Goal: Transaction & Acquisition: Purchase product/service

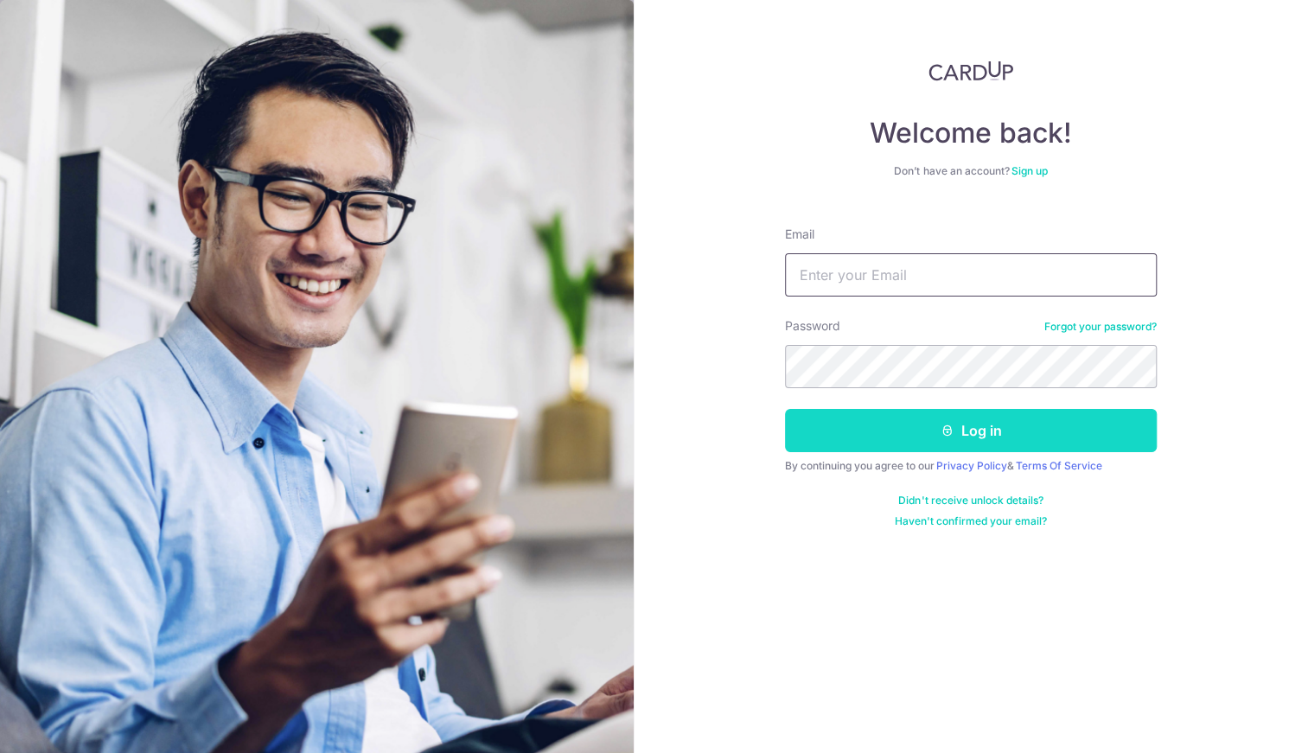
type input "Omaritosan@yahoo.com"
click at [911, 432] on button "Log in" at bounding box center [971, 430] width 372 height 43
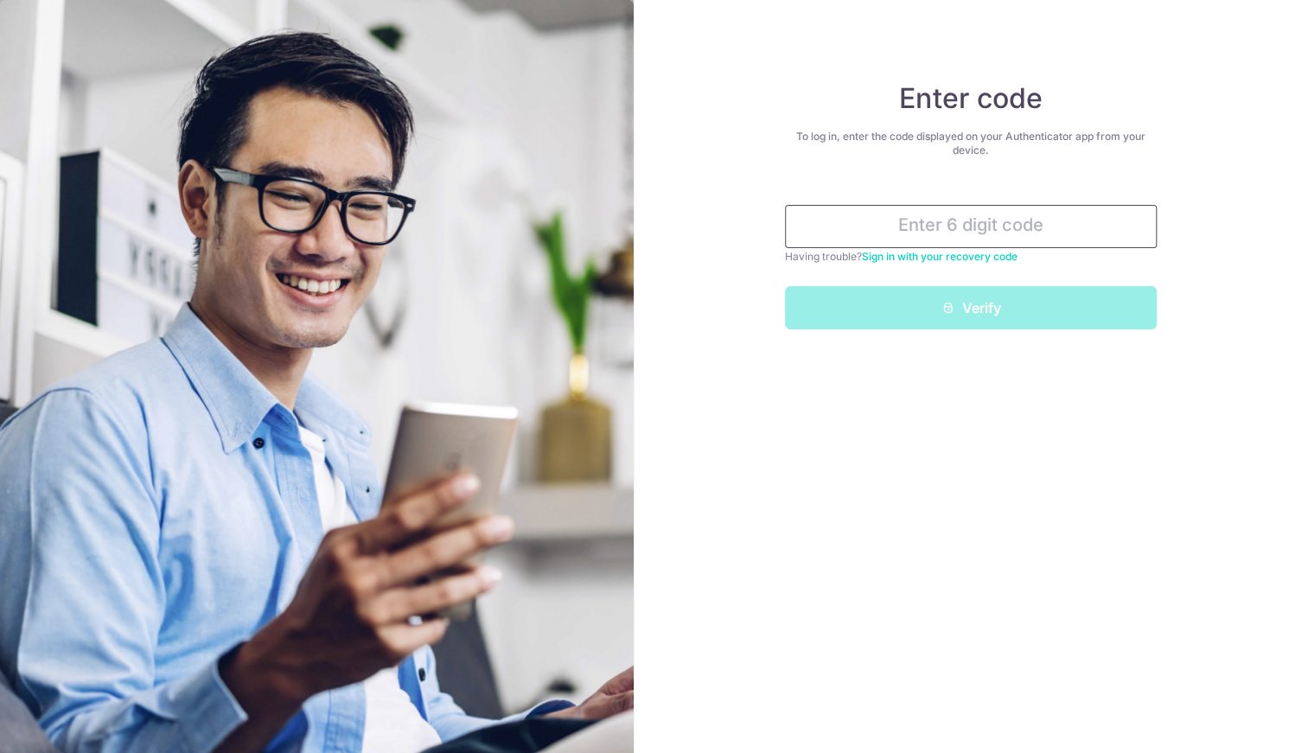
click at [965, 233] on input "text" at bounding box center [971, 226] width 372 height 43
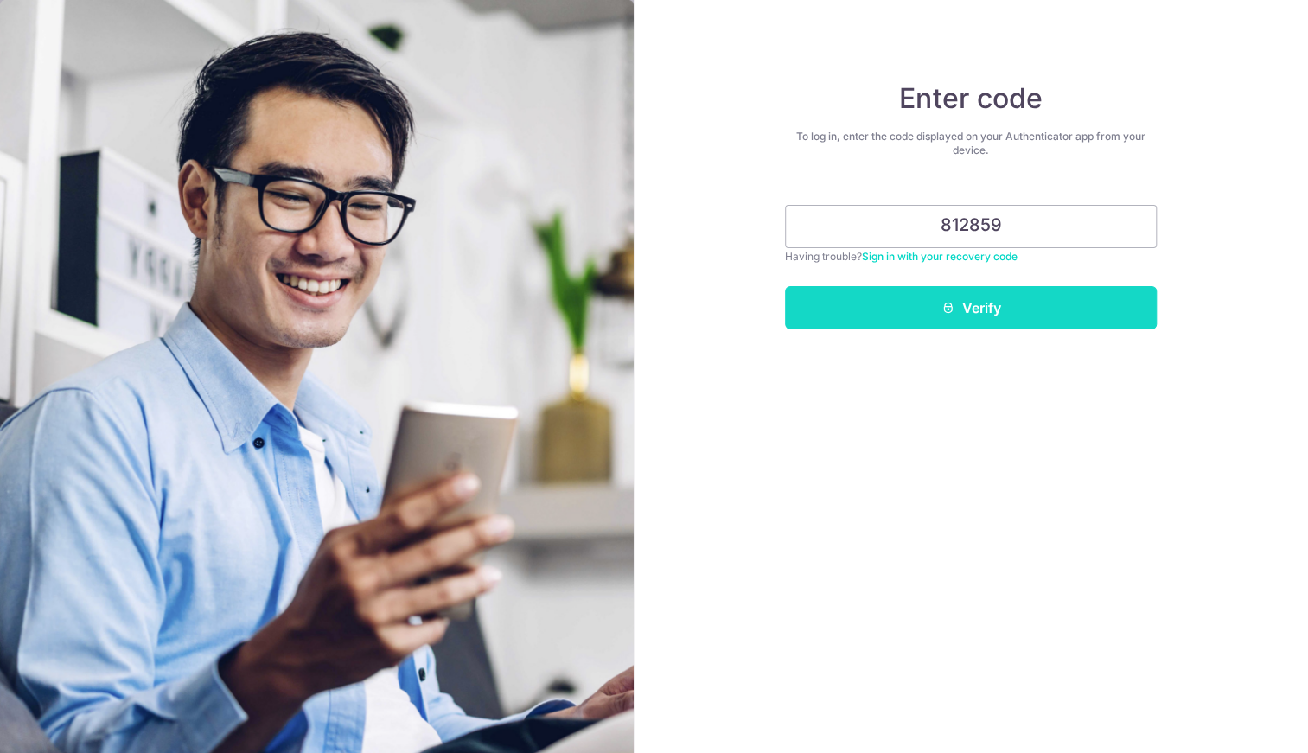
type input "812859"
click at [964, 297] on button "Verify" at bounding box center [971, 307] width 372 height 43
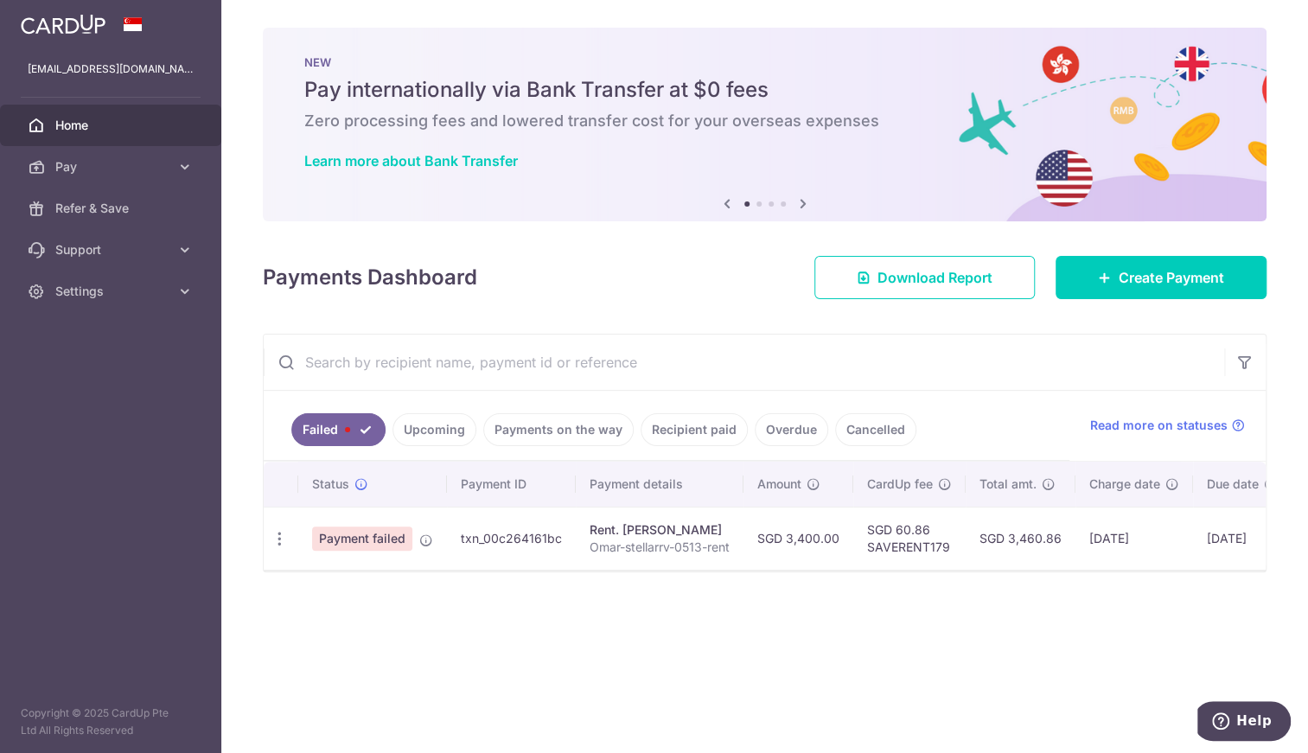
click at [380, 538] on span "Payment failed" at bounding box center [362, 539] width 100 height 24
click at [674, 540] on p "Omar-stellarrv-0513-rent" at bounding box center [660, 547] width 140 height 17
click at [374, 429] on link "Failed" at bounding box center [338, 429] width 94 height 33
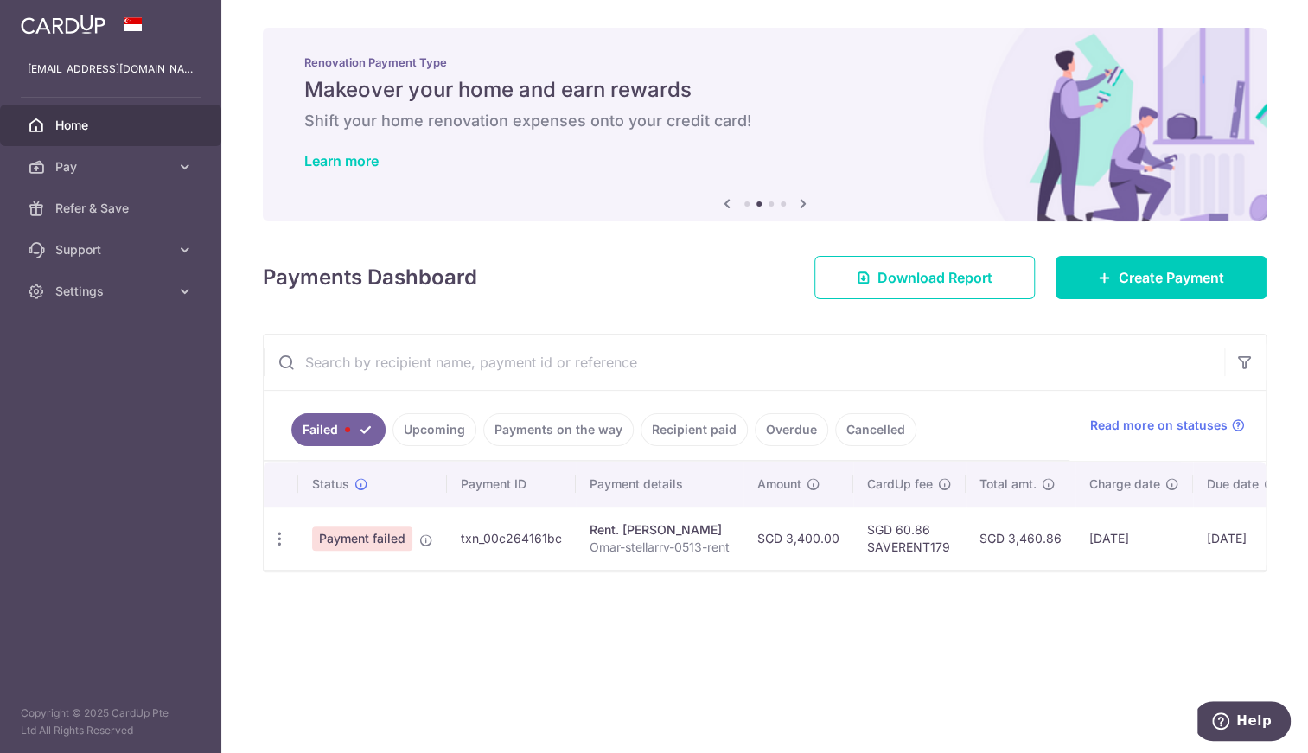
scroll to position [0, 148]
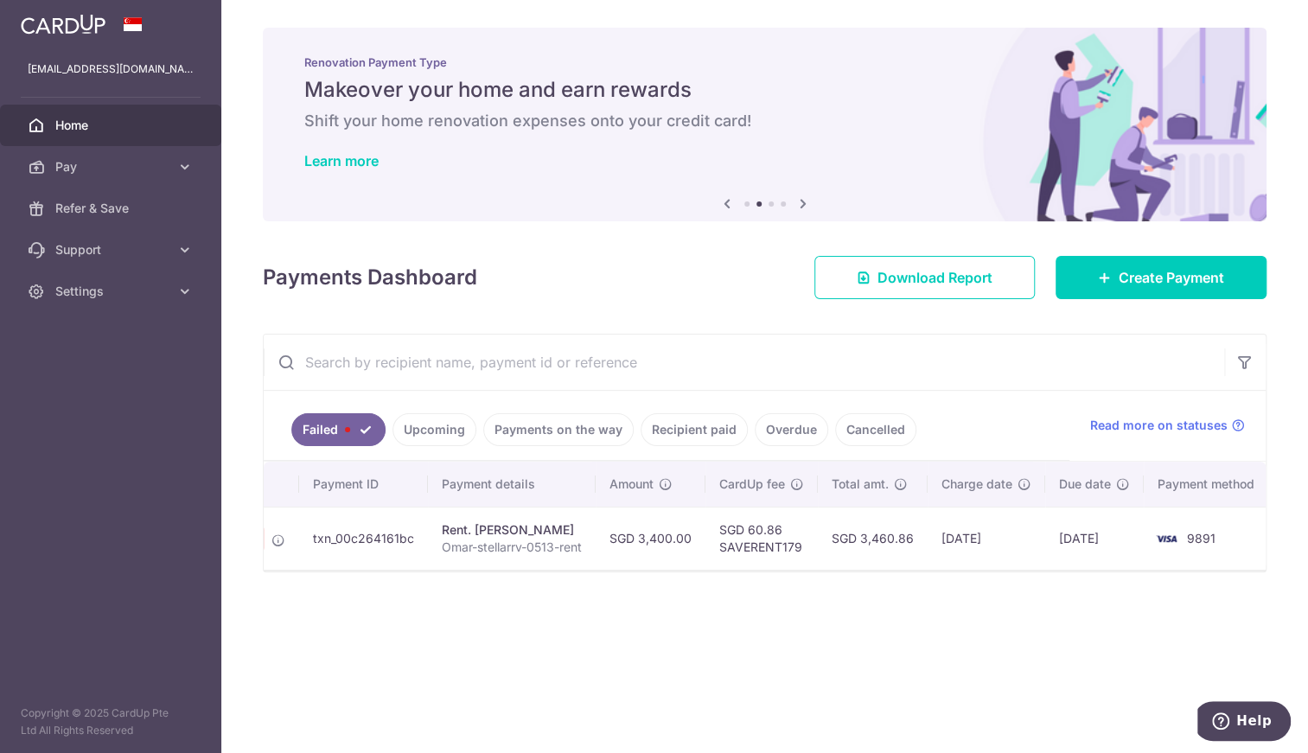
click at [1187, 540] on span "9891" at bounding box center [1201, 538] width 29 height 15
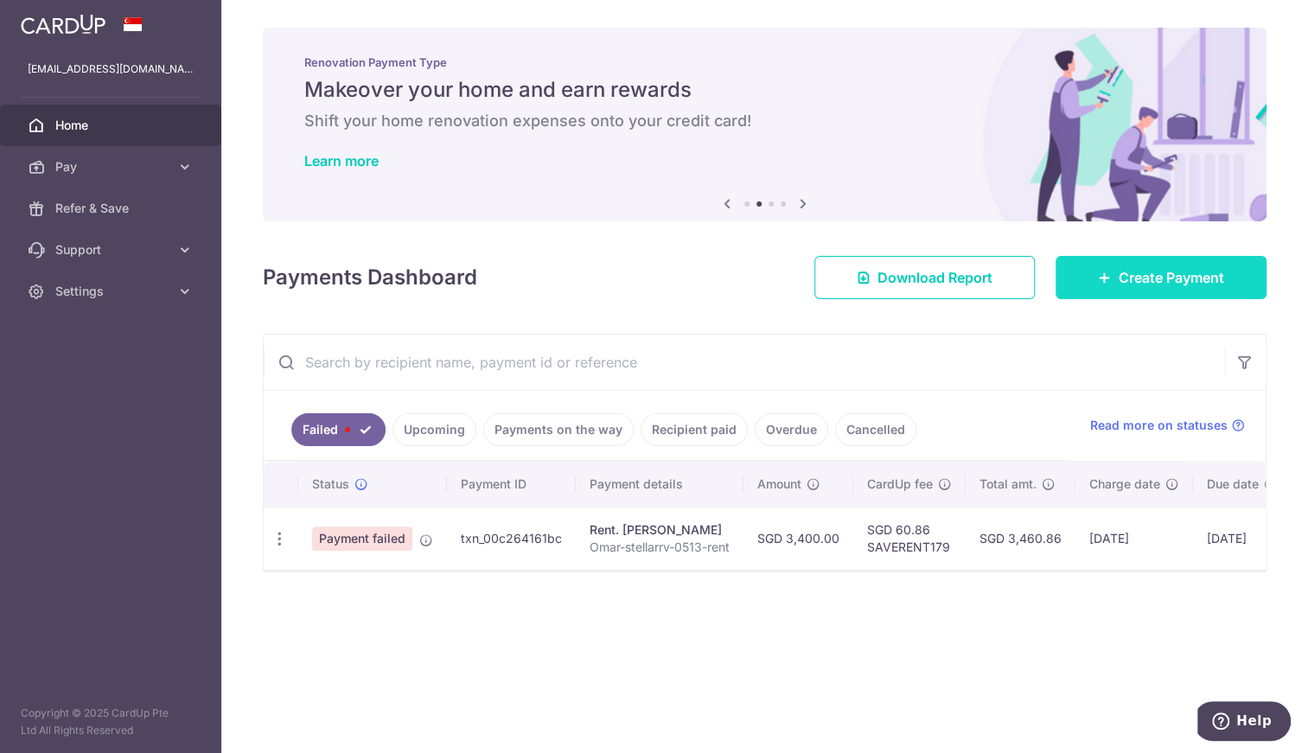
click at [1159, 288] on link "Create Payment" at bounding box center [1161, 277] width 211 height 43
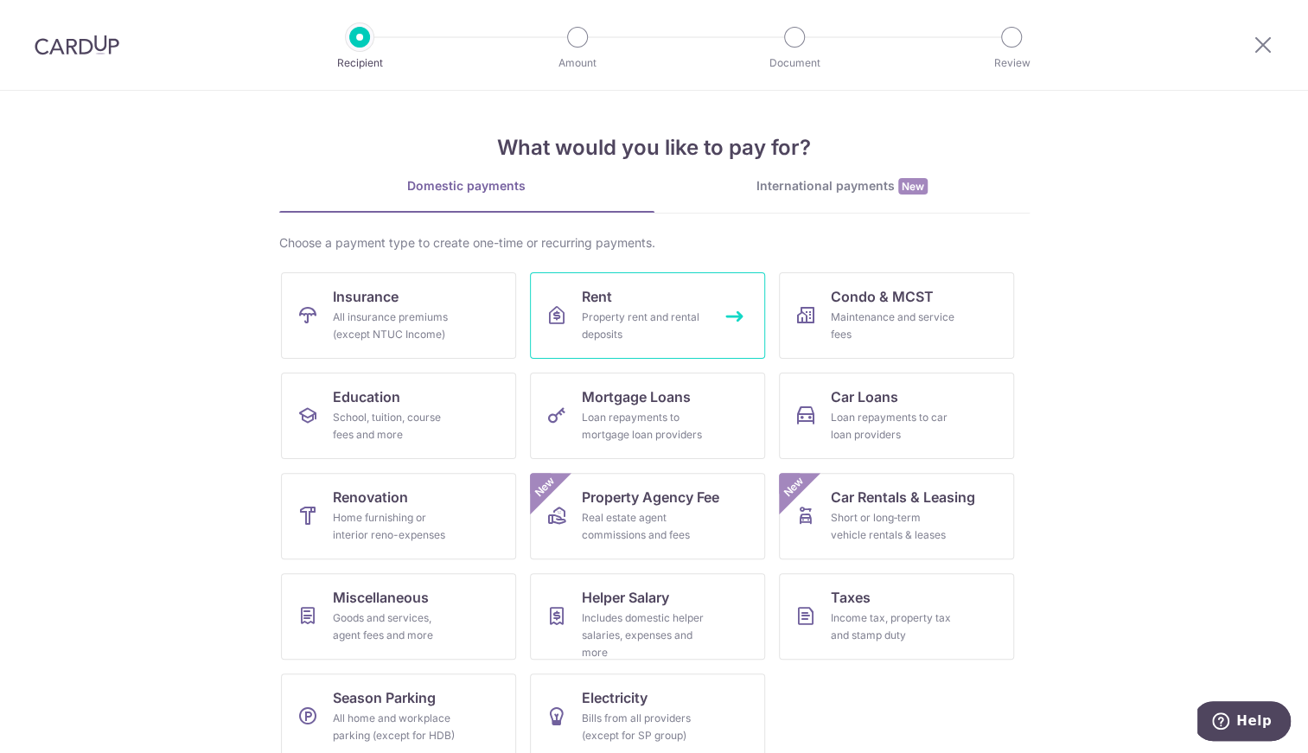
click at [624, 315] on div "Property rent and rental deposits" at bounding box center [644, 326] width 125 height 35
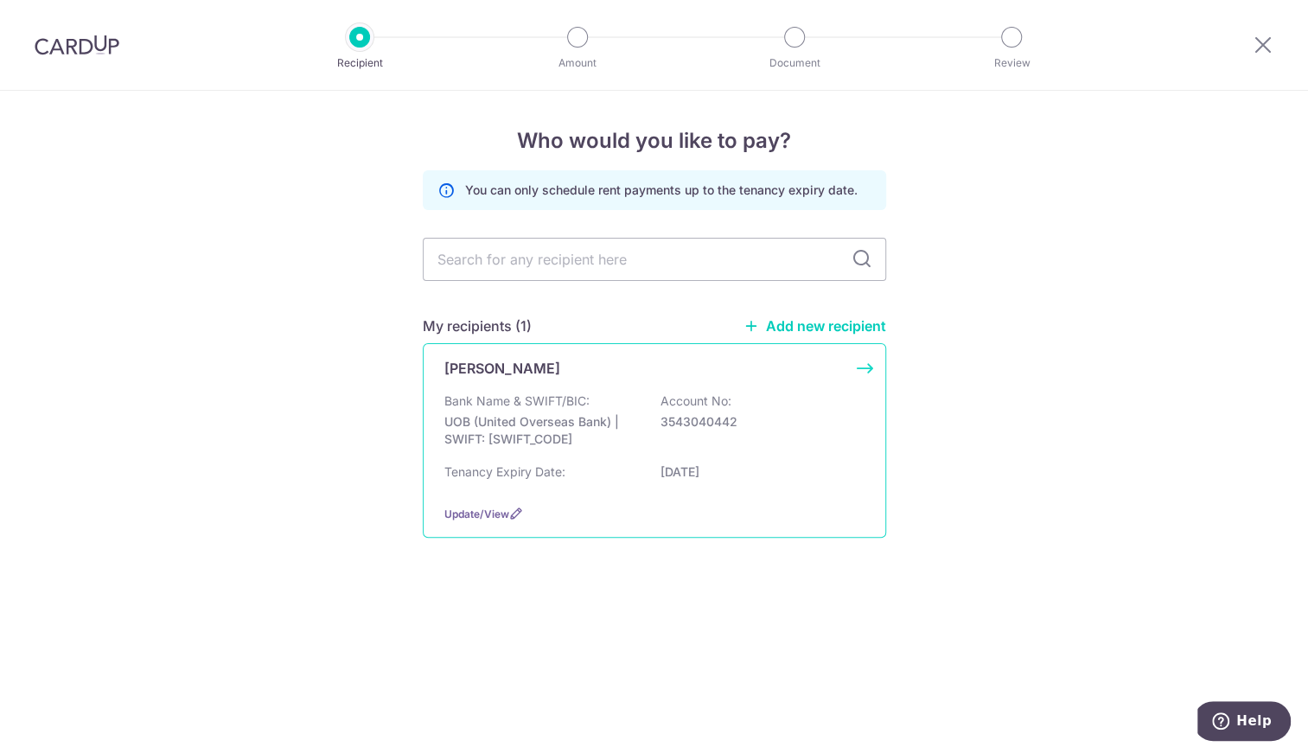
click at [738, 441] on div "Bank Name & SWIFT/BIC: UOB (United Overseas Bank) | SWIFT: [SWIFT_CODE] Account…" at bounding box center [654, 425] width 420 height 64
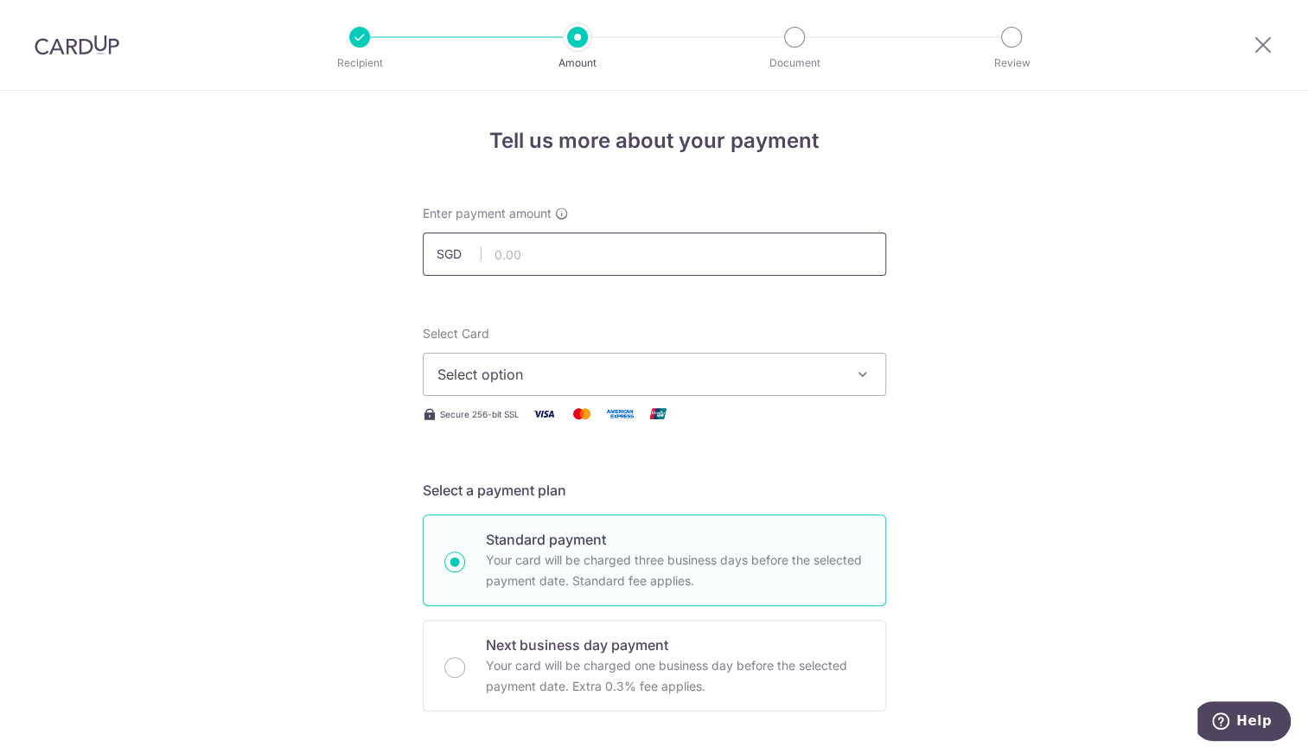
click at [537, 263] on input "text" at bounding box center [654, 254] width 463 height 43
type input "3,400.00"
click at [478, 361] on button "Select option" at bounding box center [654, 374] width 463 height 43
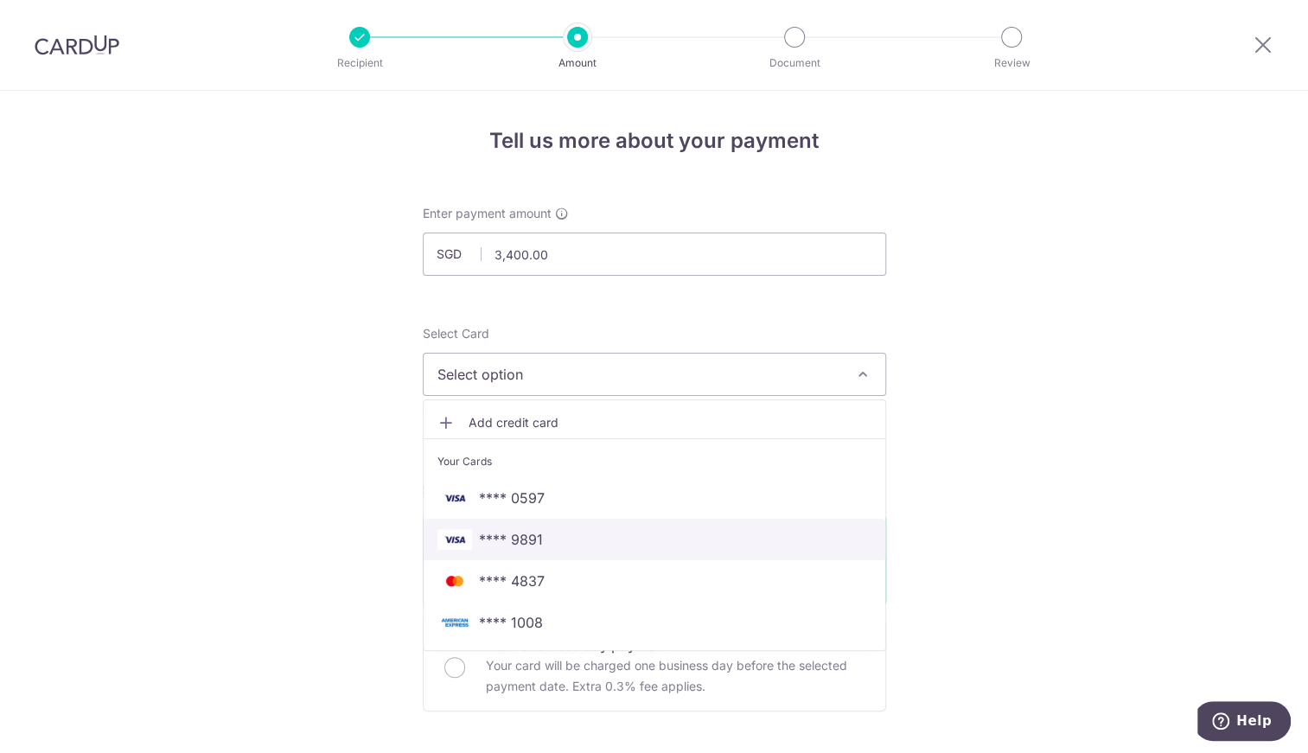
click at [585, 523] on link "**** 9891" at bounding box center [655, 540] width 462 height 42
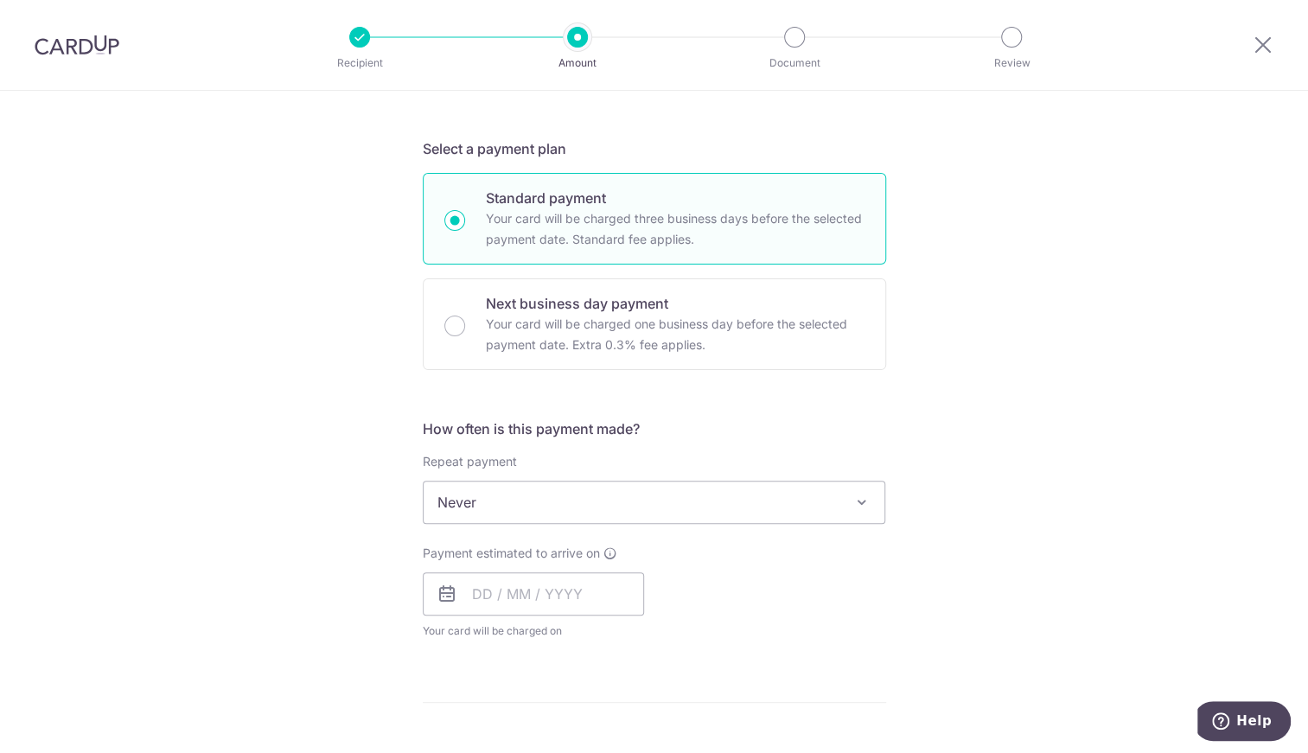
scroll to position [346, 0]
click at [521, 594] on input "text" at bounding box center [533, 589] width 221 height 43
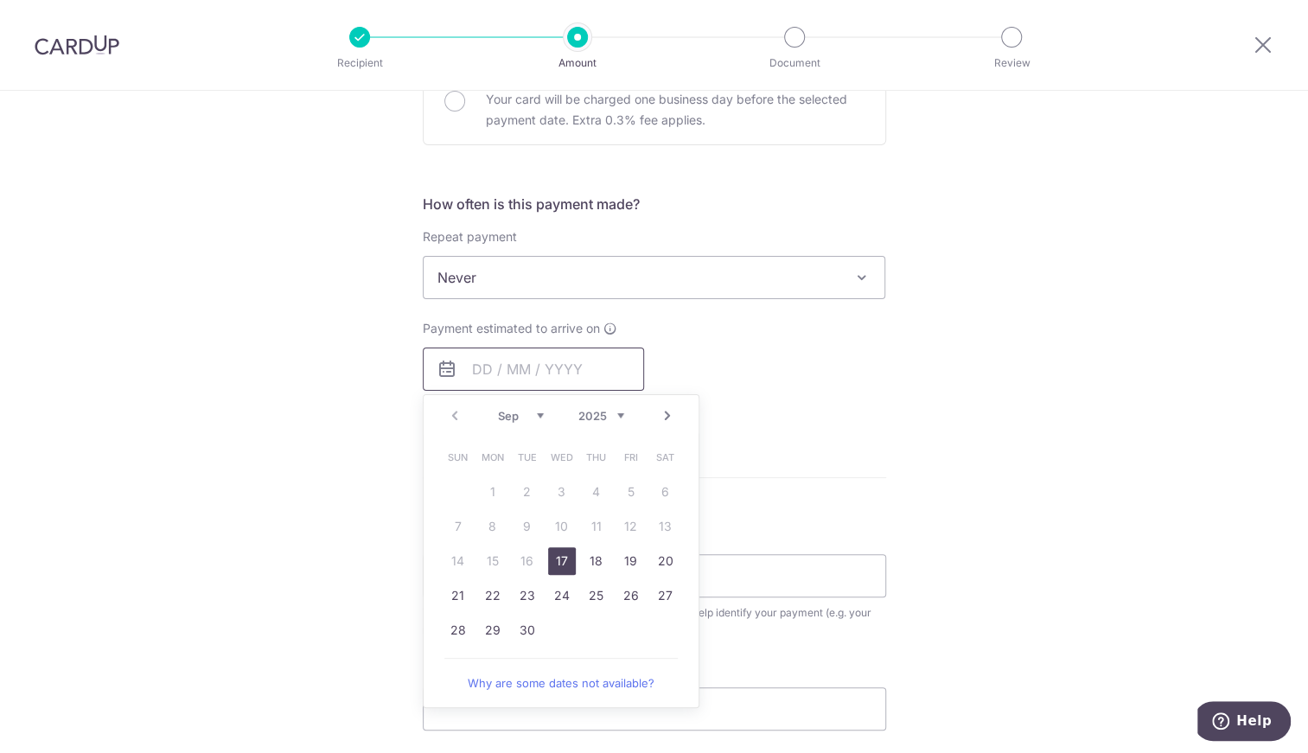
scroll to position [604, 0]
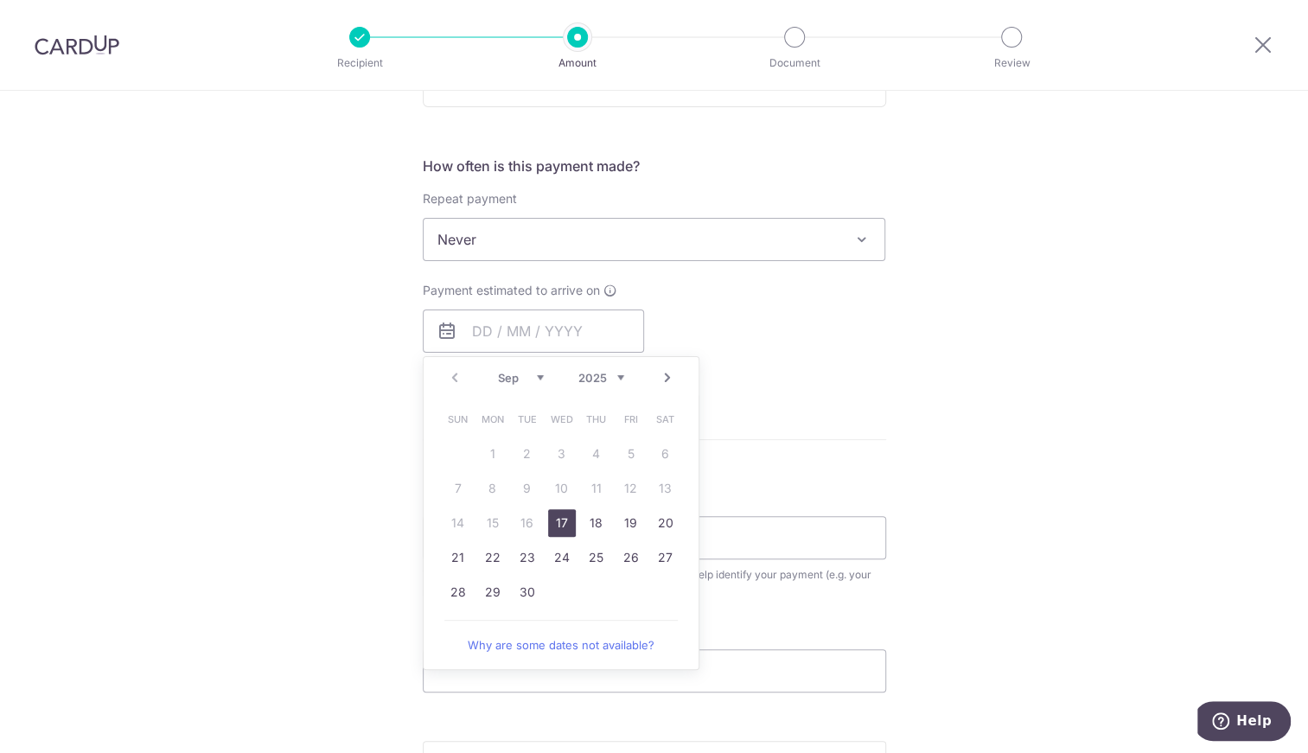
click at [562, 521] on link "17" at bounding box center [562, 523] width 28 height 28
type input "[DATE]"
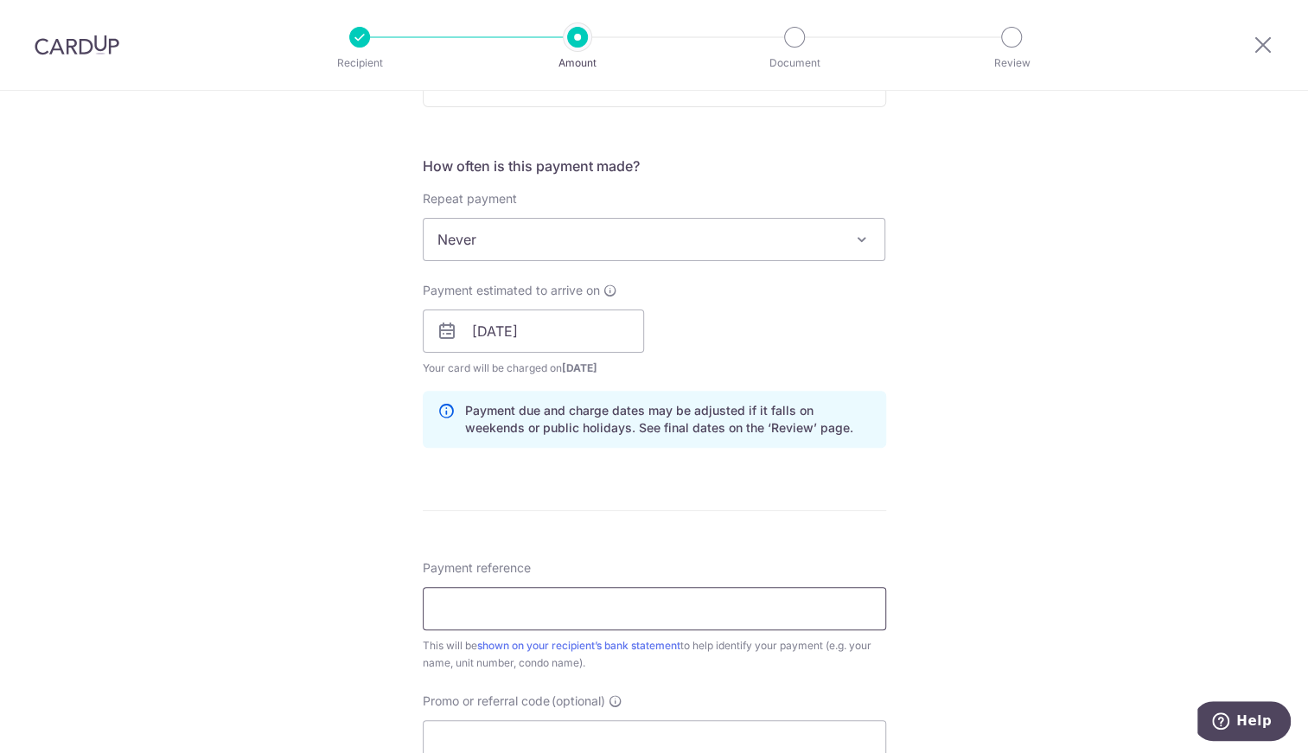
click at [650, 587] on input "Payment reference" at bounding box center [654, 608] width 463 height 43
type input "Omar-stellarrv-0513-rent"
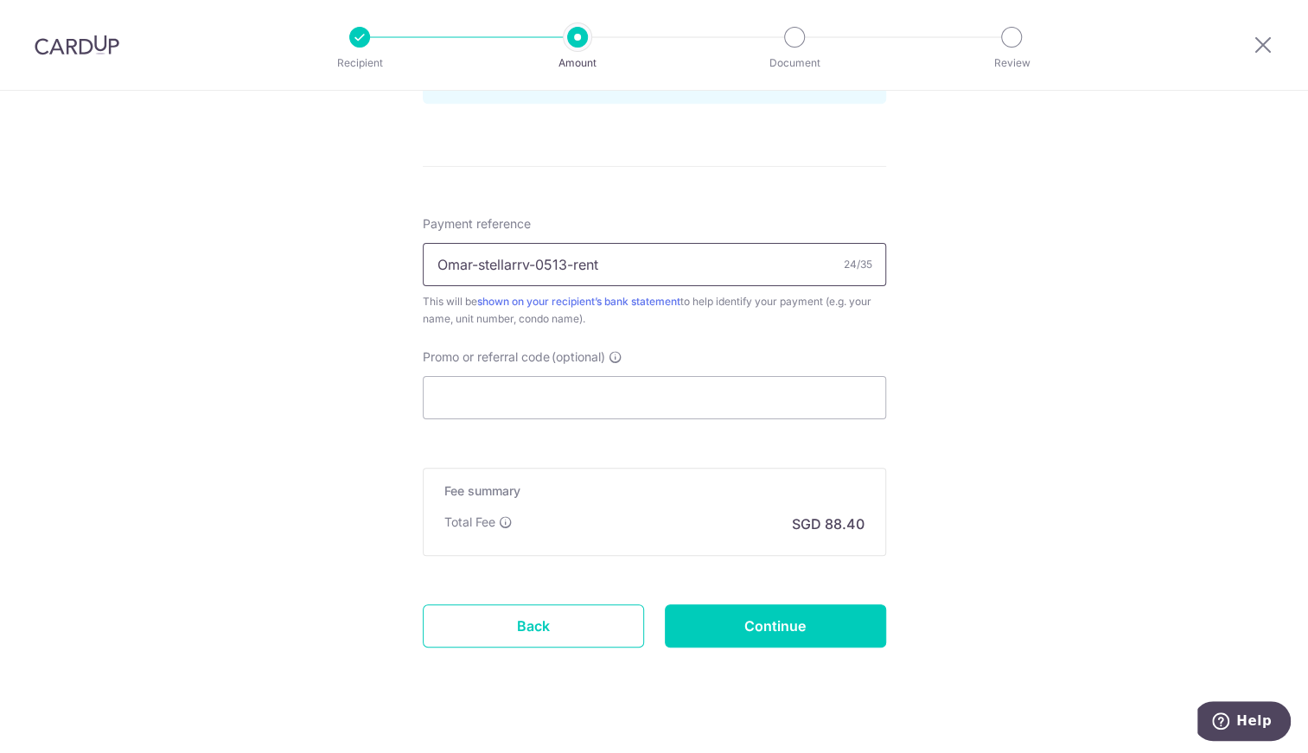
scroll to position [950, 0]
click at [529, 386] on input "Promo or referral code (optional)" at bounding box center [654, 395] width 463 height 43
paste input "SAVERENT179"
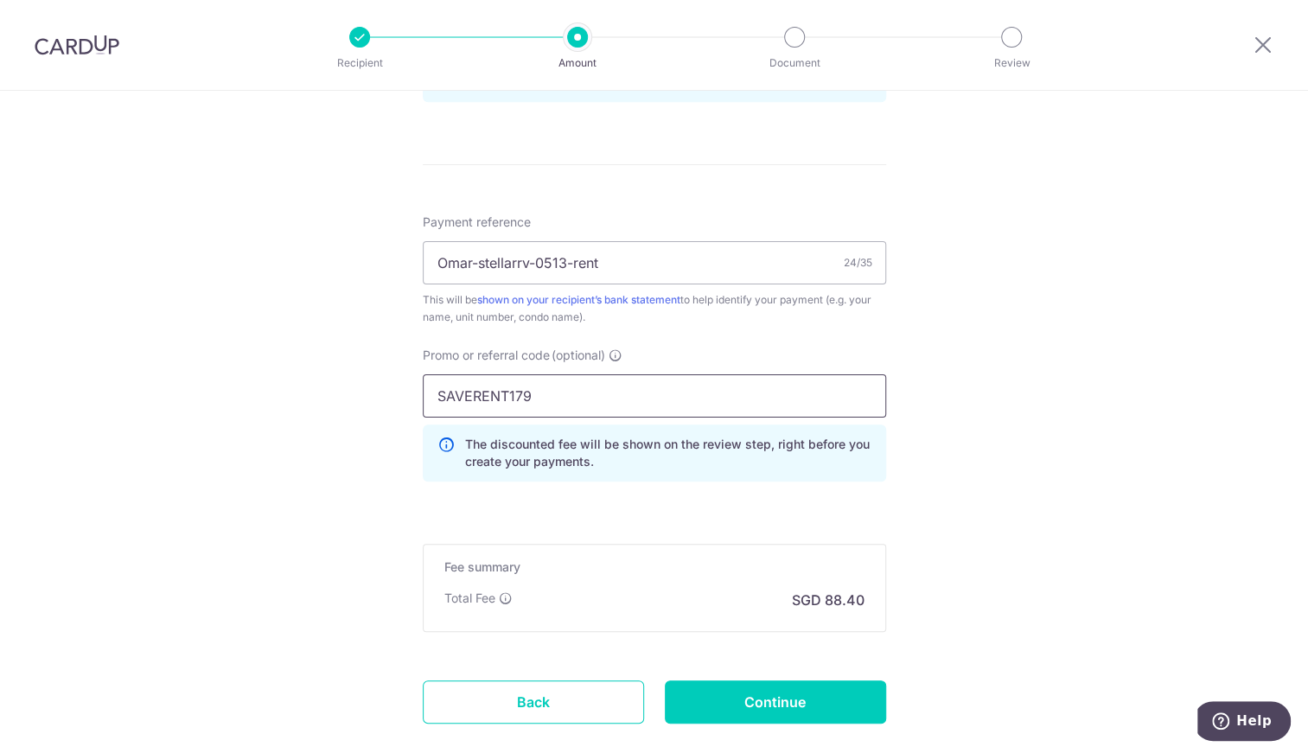
scroll to position [1038, 0]
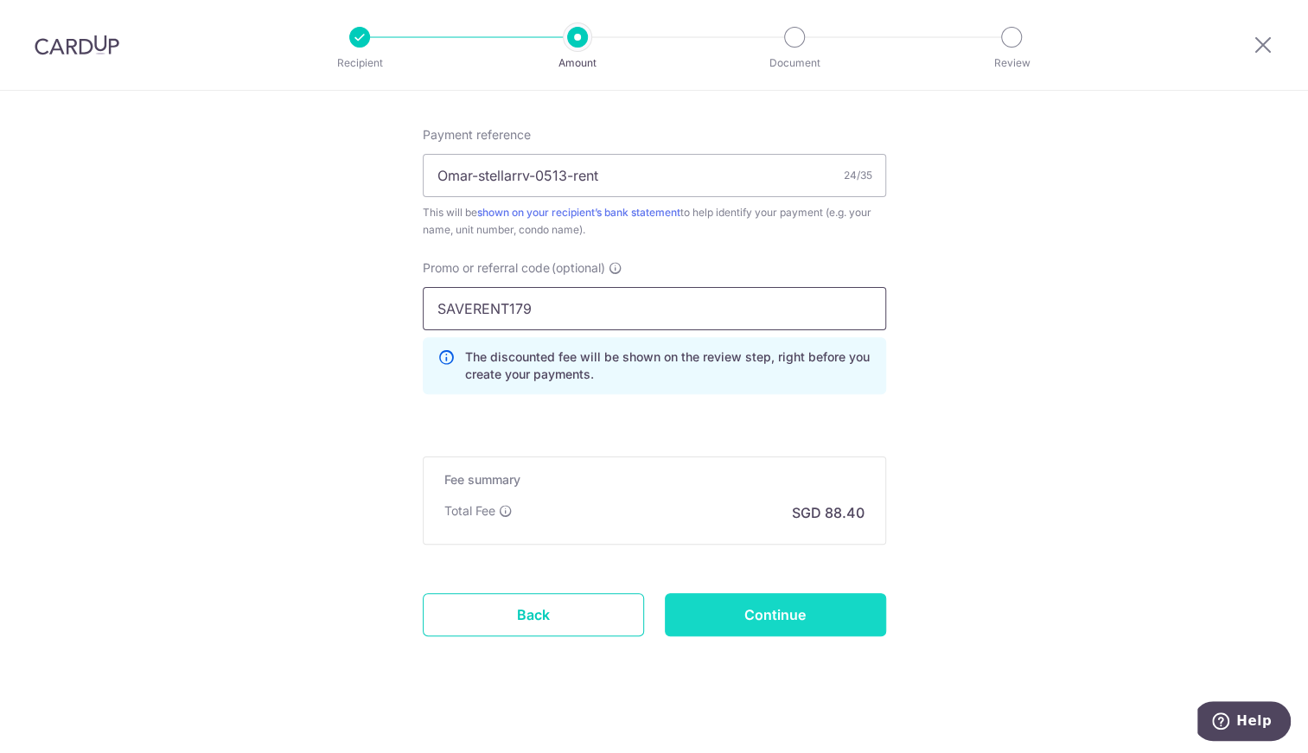
type input "SAVERENT179"
click at [744, 601] on input "Continue" at bounding box center [775, 614] width 221 height 43
type input "Create Schedule"
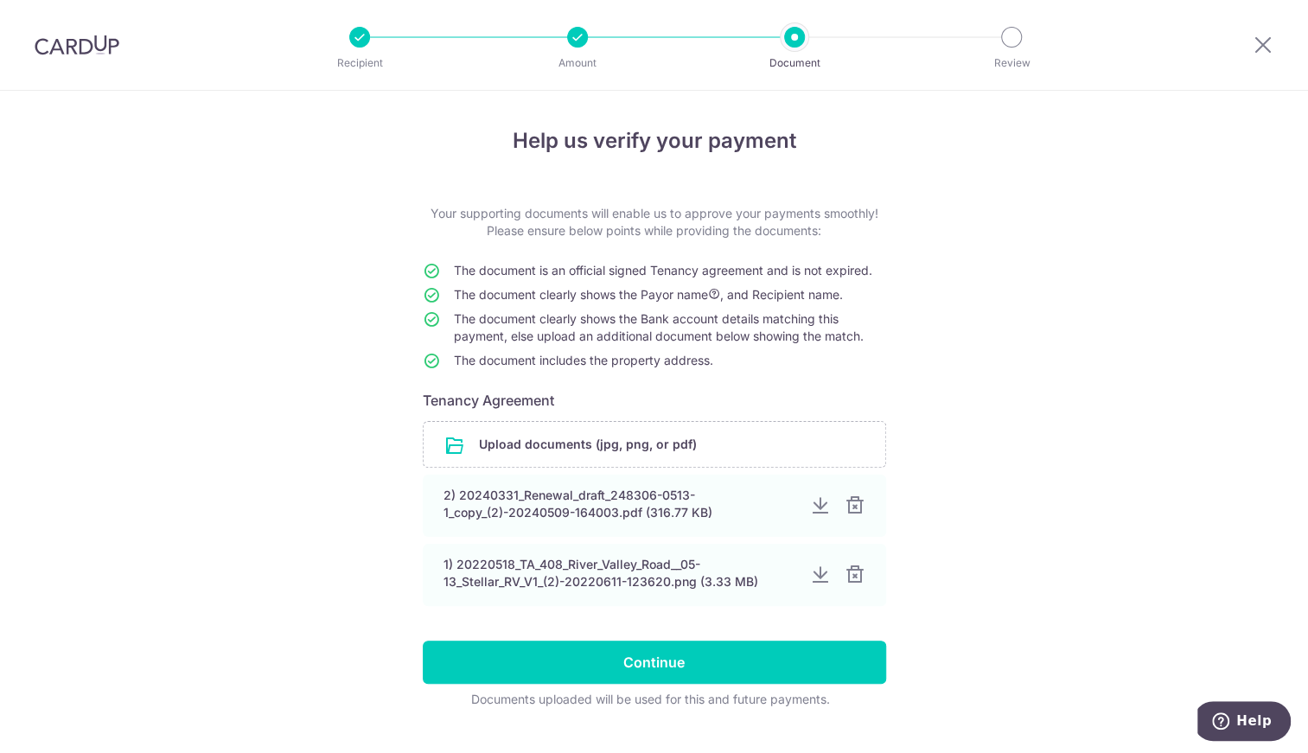
scroll to position [35, 0]
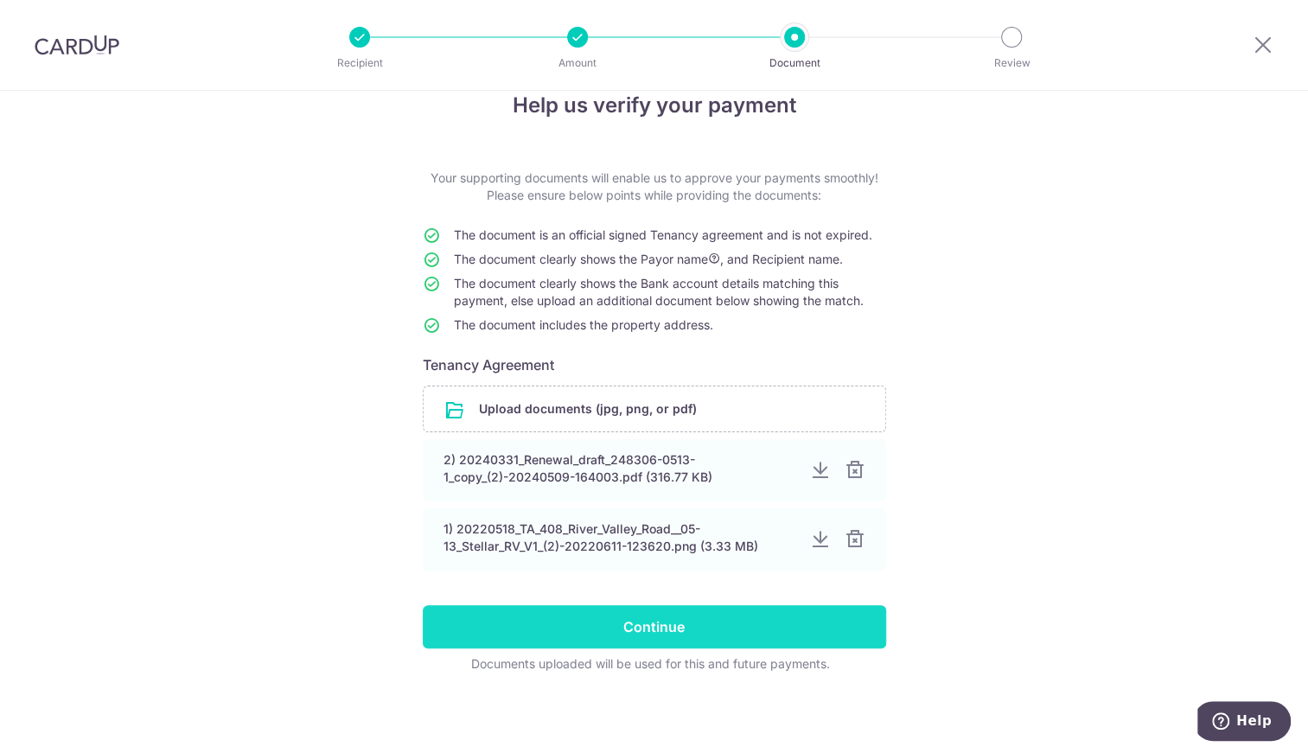
click at [669, 616] on input "Continue" at bounding box center [654, 626] width 463 height 43
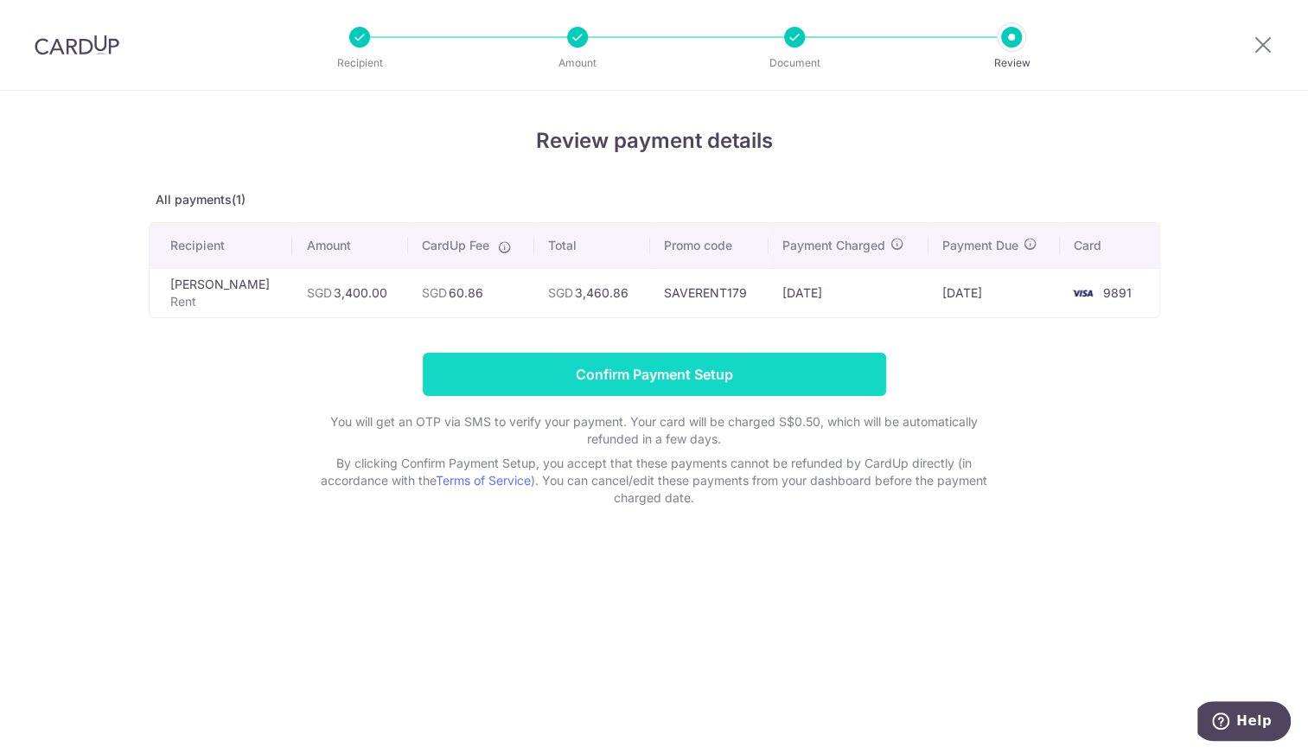
click at [776, 363] on input "Confirm Payment Setup" at bounding box center [654, 374] width 463 height 43
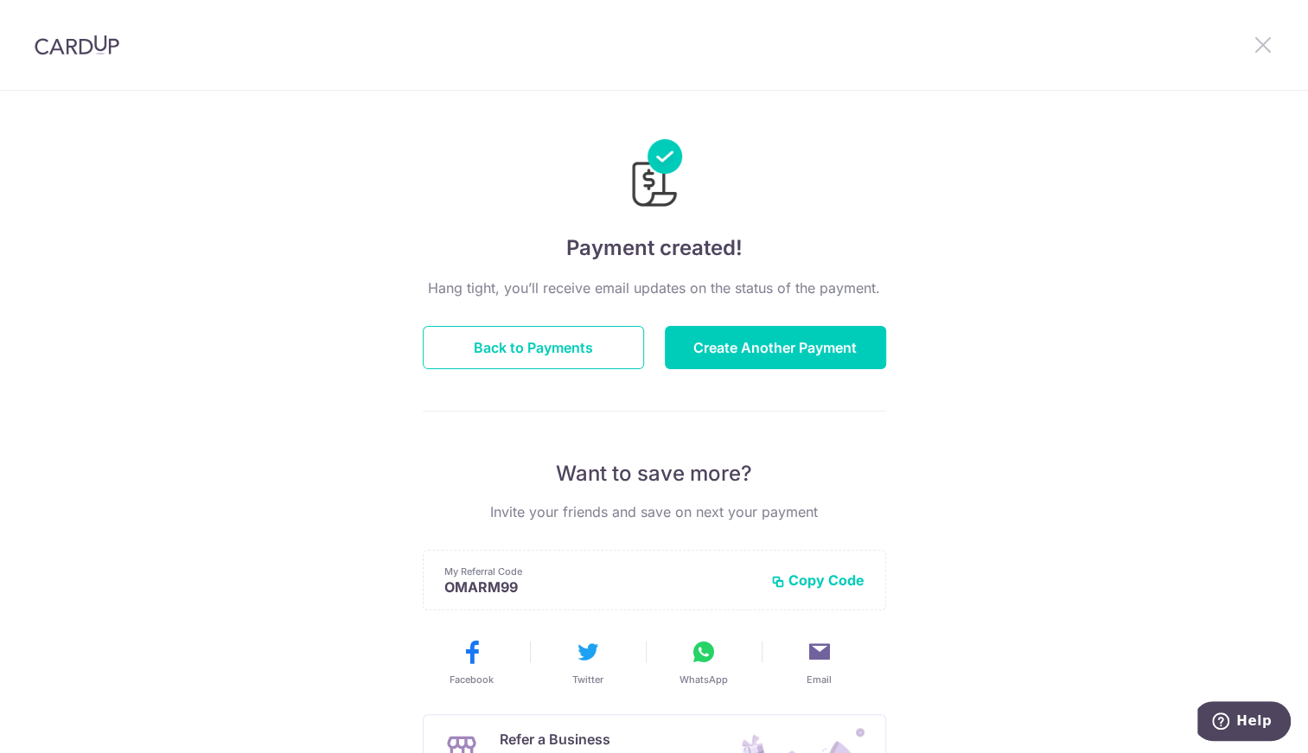
click at [1263, 48] on icon at bounding box center [1263, 45] width 21 height 22
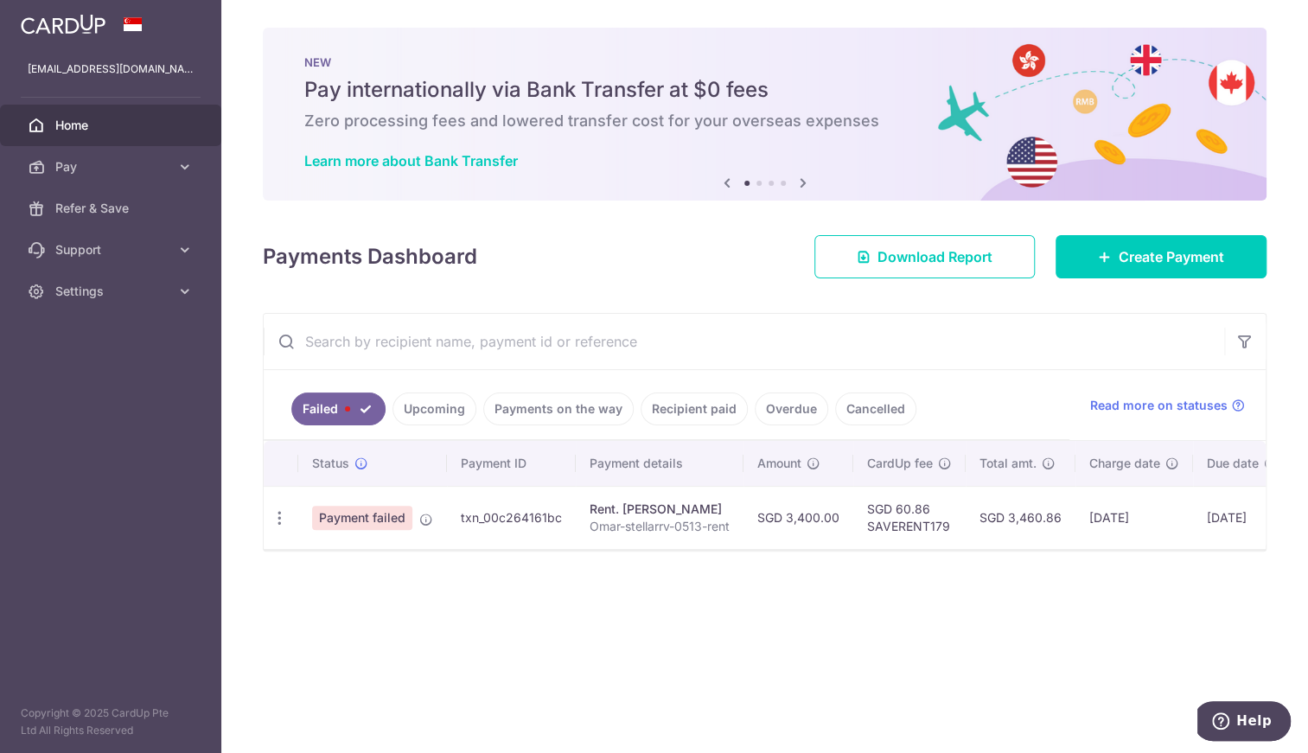
click at [442, 413] on link "Upcoming" at bounding box center [435, 409] width 84 height 33
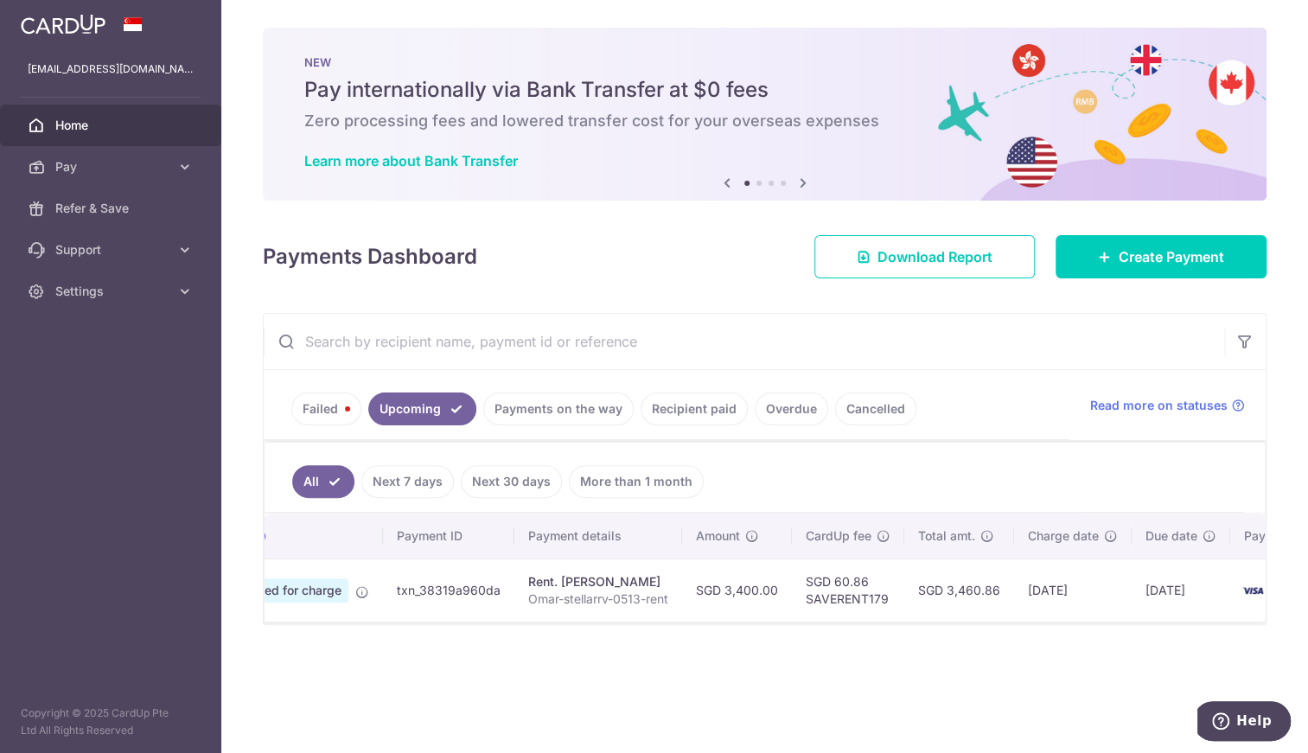
scroll to position [0, 190]
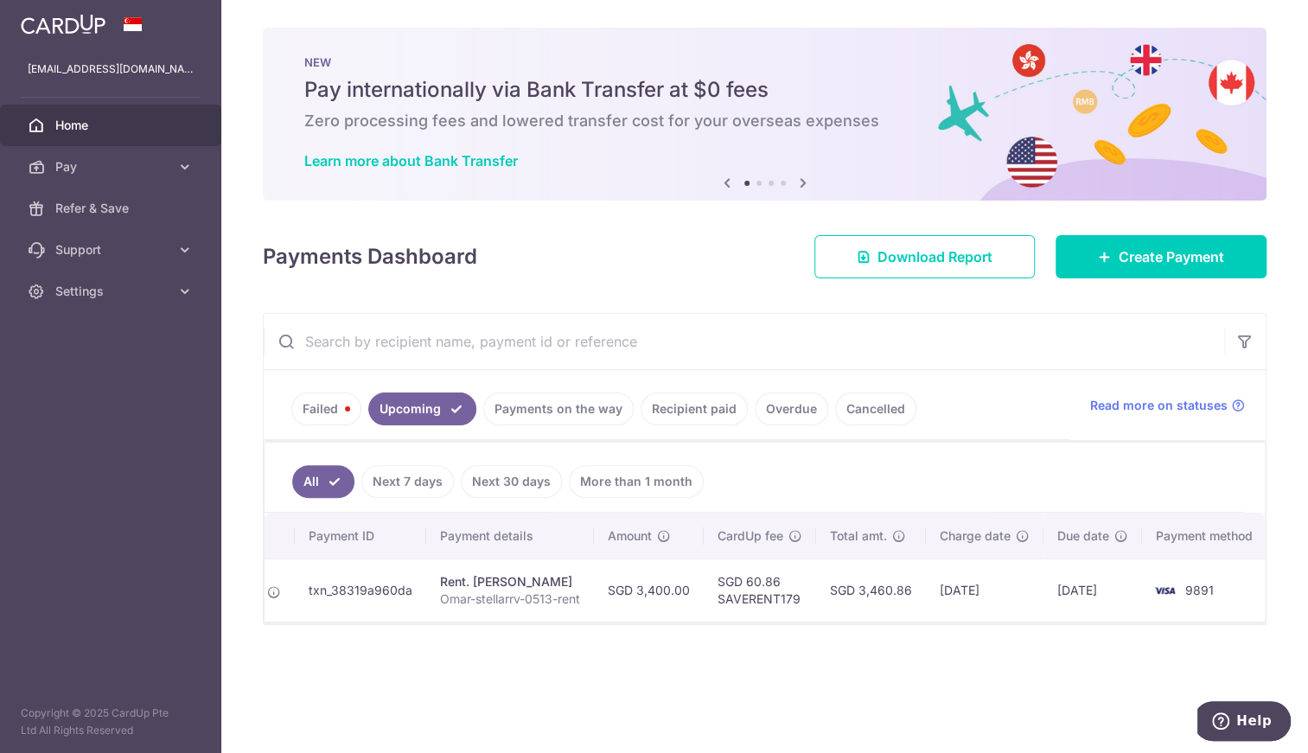
click at [638, 717] on div "× Pause Schedule Pause all future payments in this series Pause just this one p…" at bounding box center [764, 376] width 1087 height 753
click at [876, 705] on div "× Pause Schedule Pause all future payments in this series Pause just this one p…" at bounding box center [764, 376] width 1087 height 753
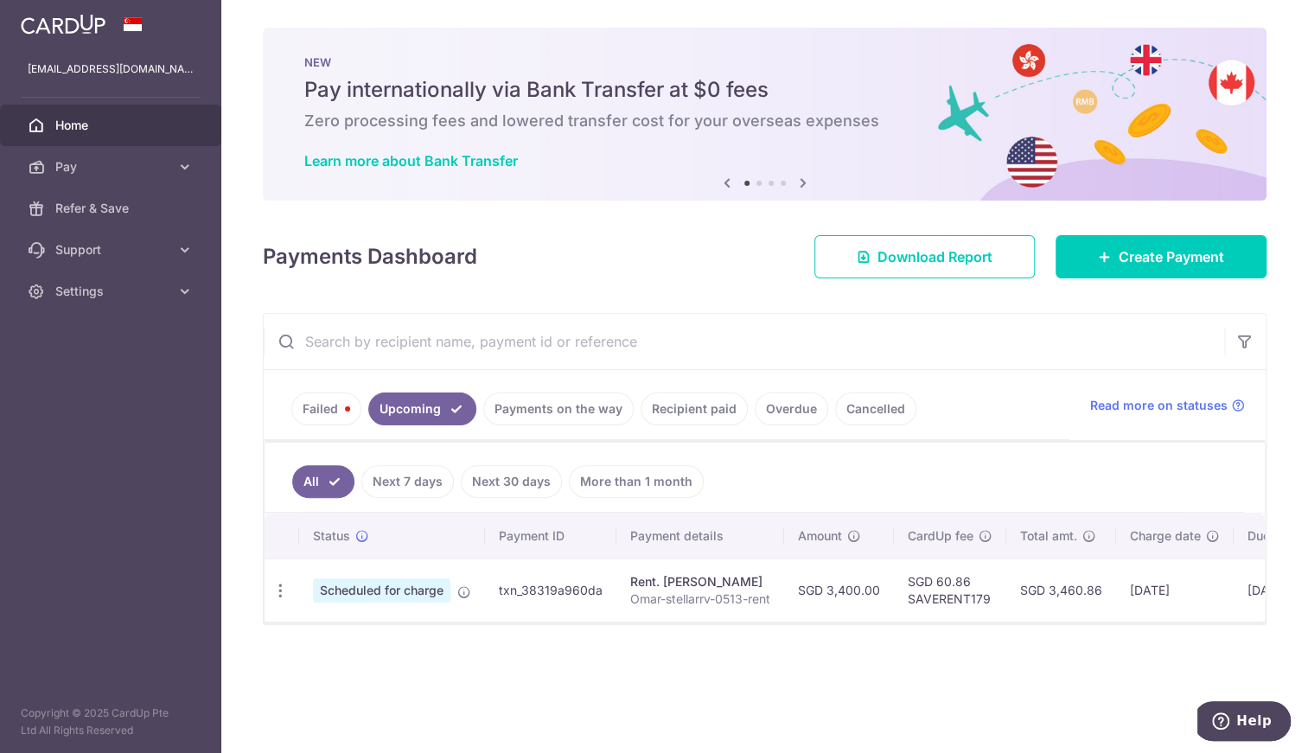
click at [318, 408] on link "Failed" at bounding box center [326, 409] width 70 height 33
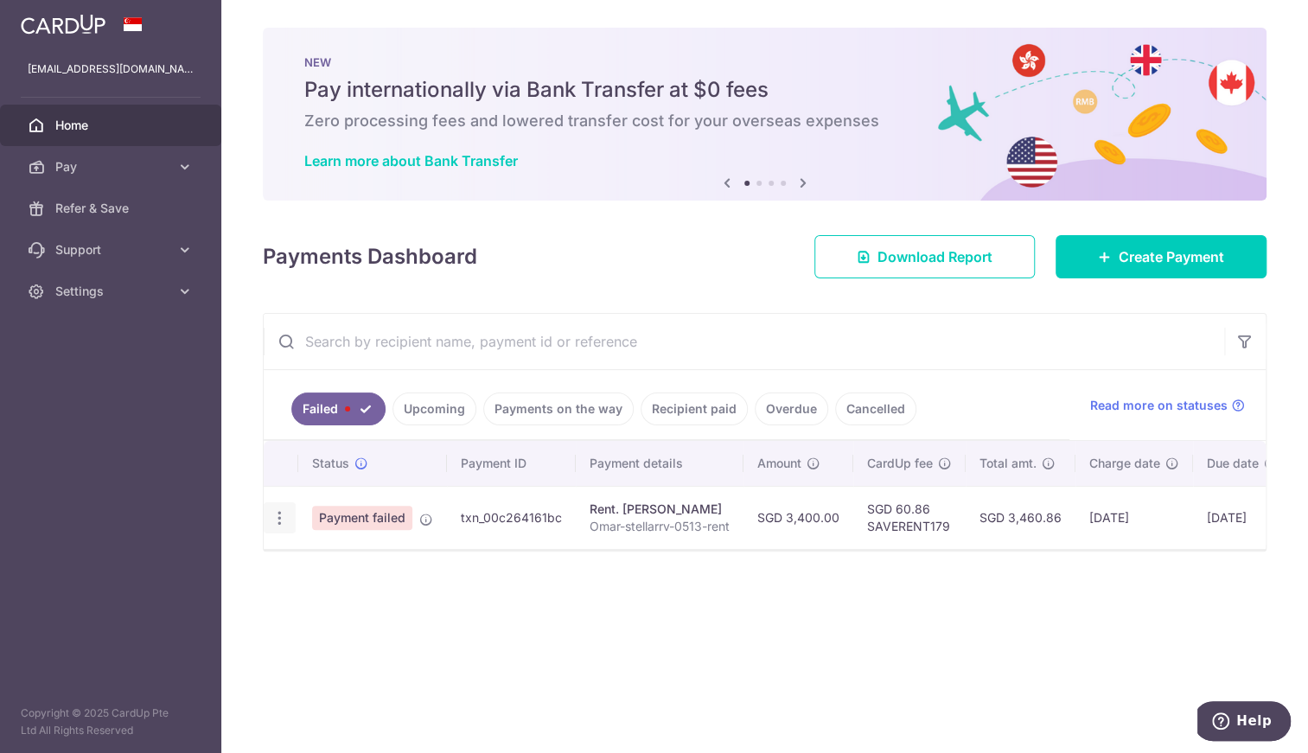
click at [281, 518] on icon "button" at bounding box center [280, 518] width 18 height 18
click at [239, 438] on div "× Pause Schedule Pause all future payments in this series Pause just this one p…" at bounding box center [764, 376] width 1087 height 753
click at [425, 412] on link "Upcoming" at bounding box center [435, 409] width 84 height 33
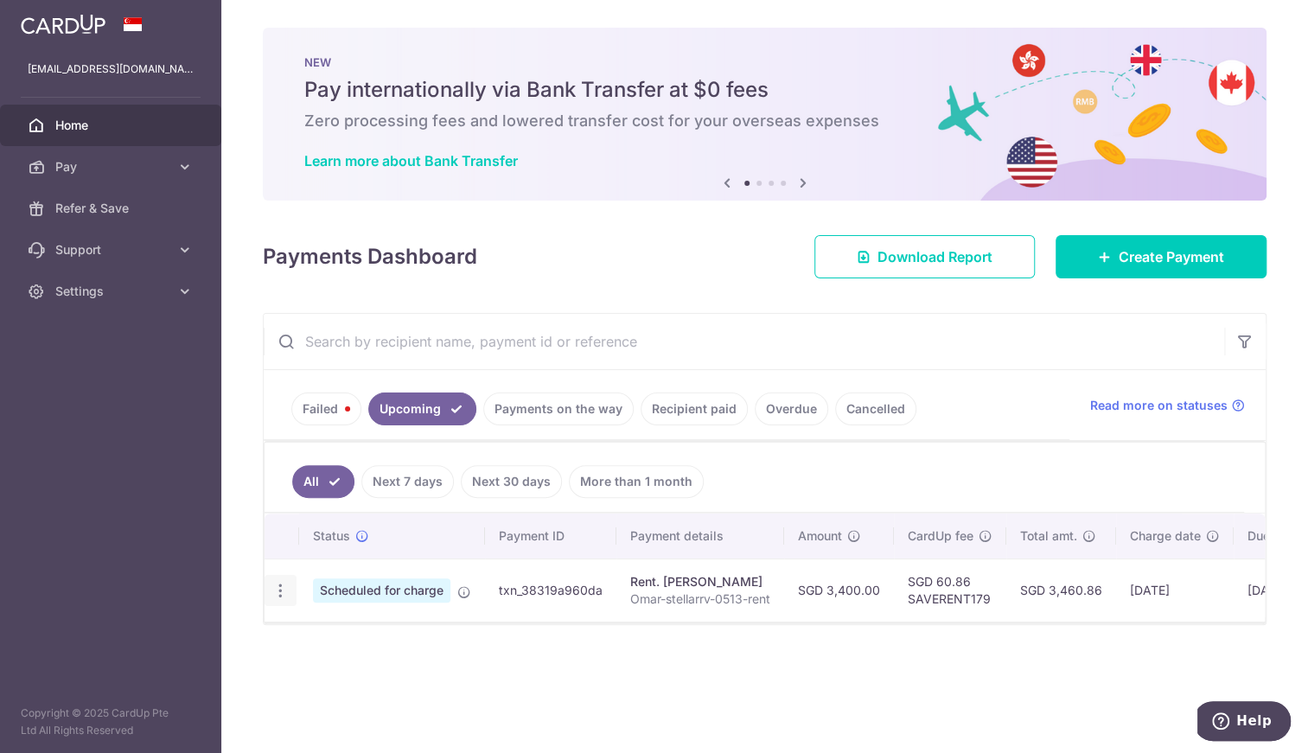
click at [280, 594] on icon "button" at bounding box center [280, 591] width 18 height 18
click at [361, 674] on span "Cancel payment" at bounding box center [373, 680] width 116 height 21
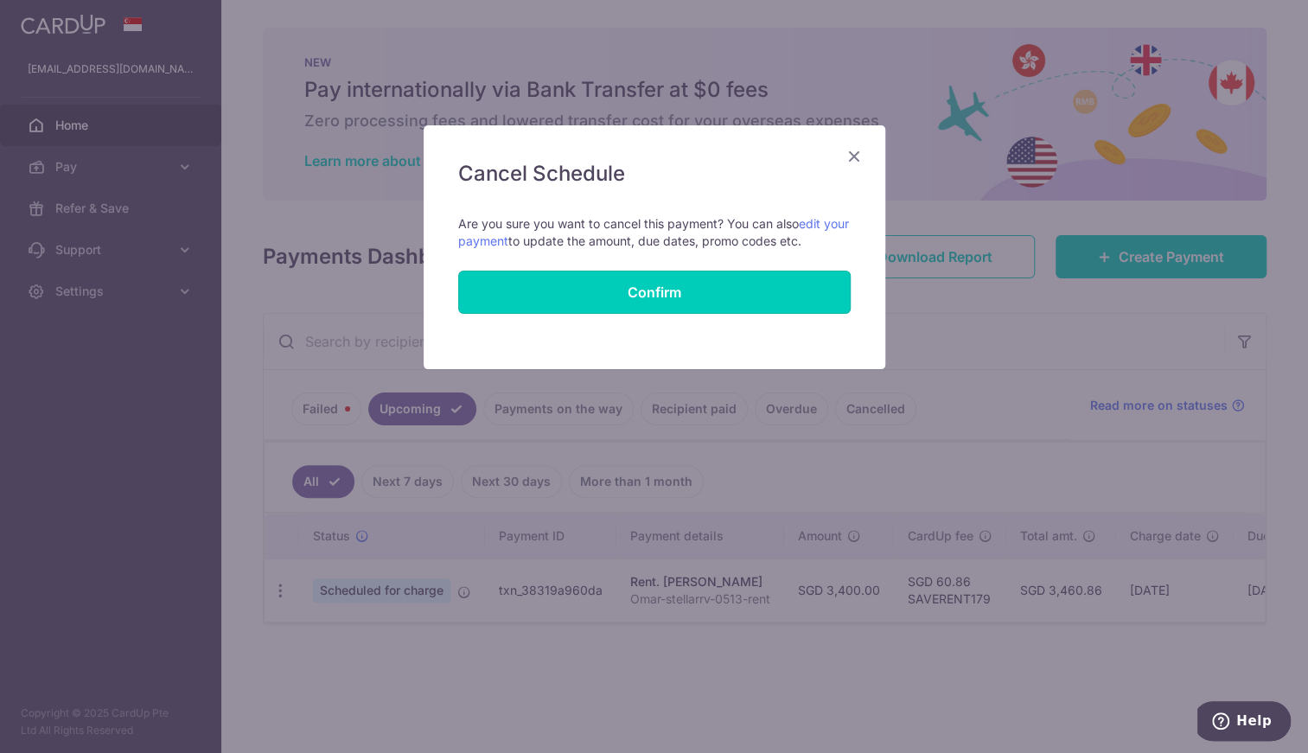
click at [660, 294] on button "Confirm" at bounding box center [654, 292] width 393 height 43
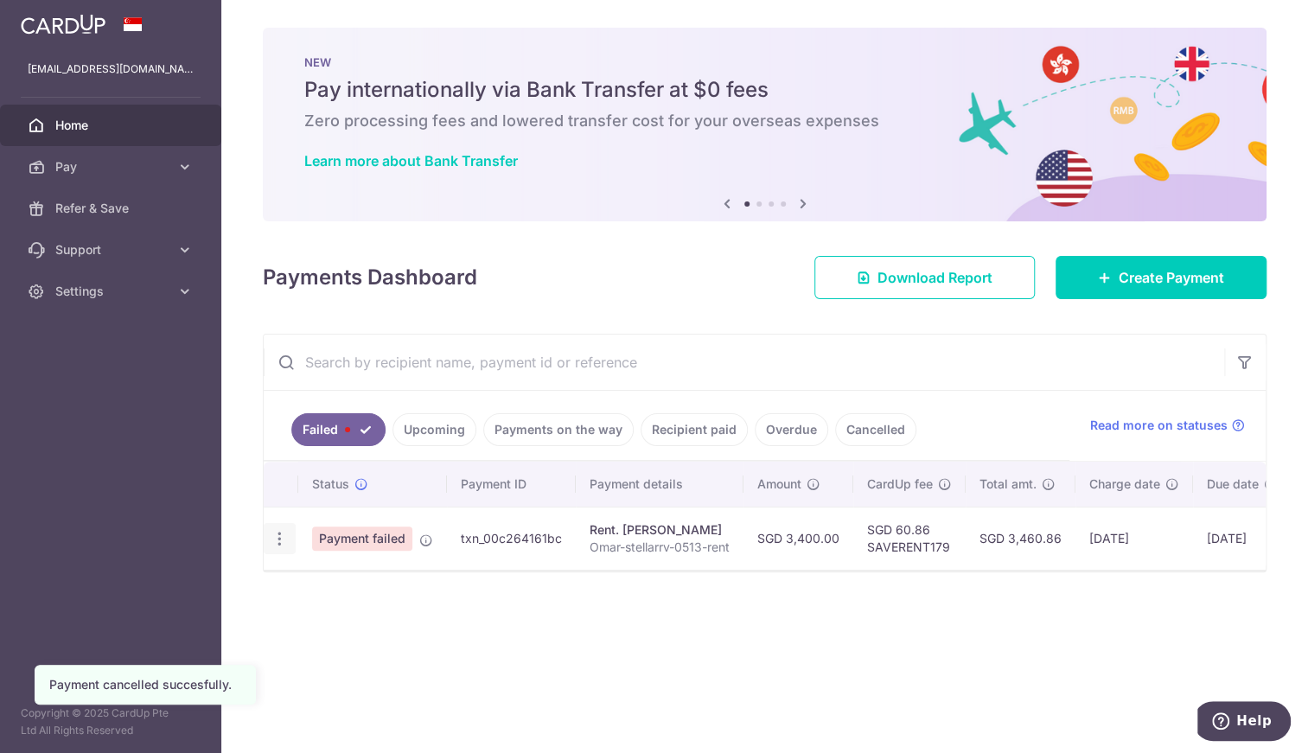
click at [281, 539] on icon "button" at bounding box center [280, 539] width 18 height 18
click at [323, 577] on span "Update payment" at bounding box center [372, 586] width 118 height 21
radio input "true"
type input "3,400.00"
type input "Omar-stellarrv-0513-rent"
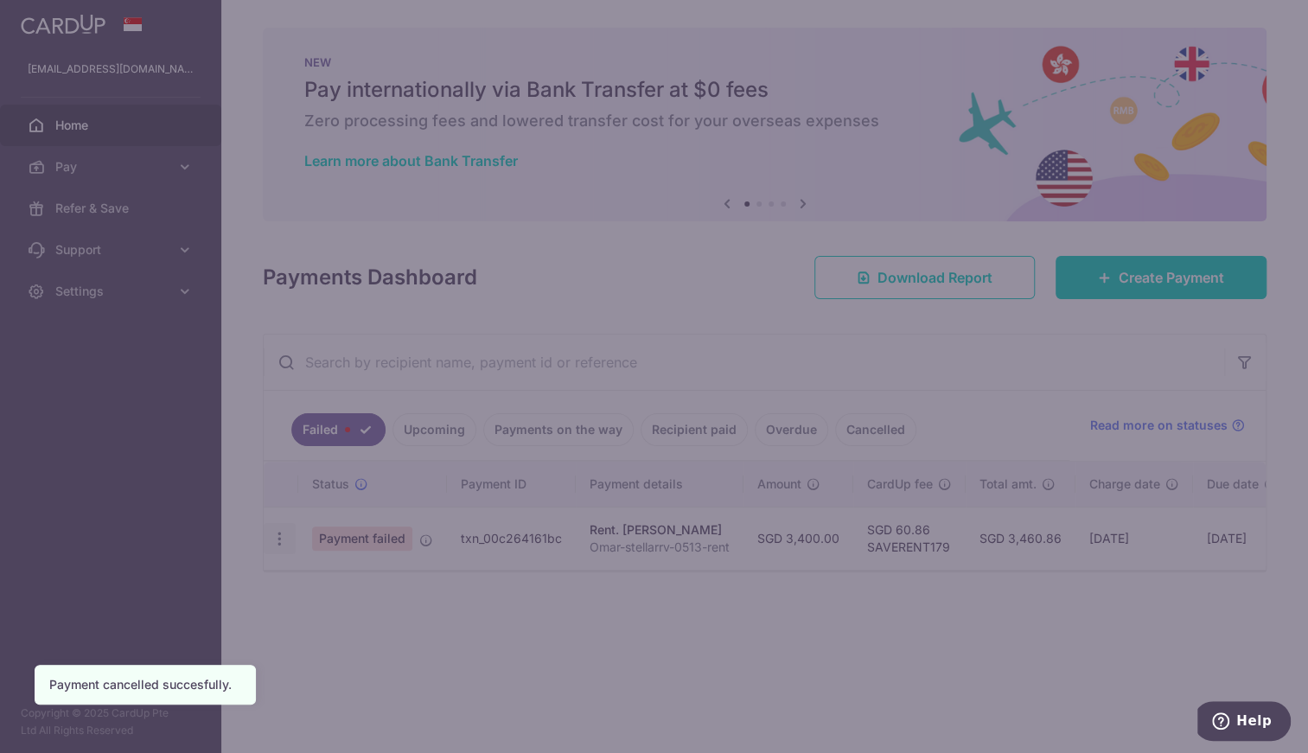
type input "SAVERENT179"
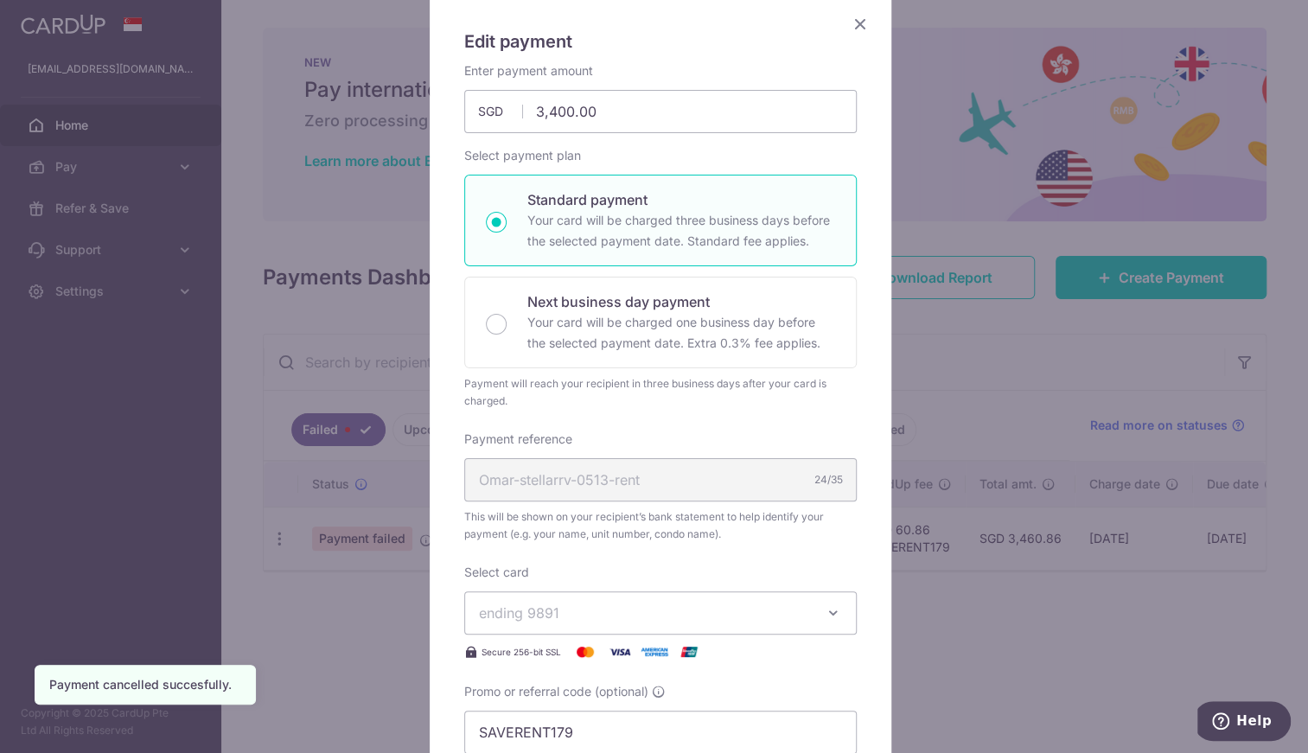
scroll to position [346, 0]
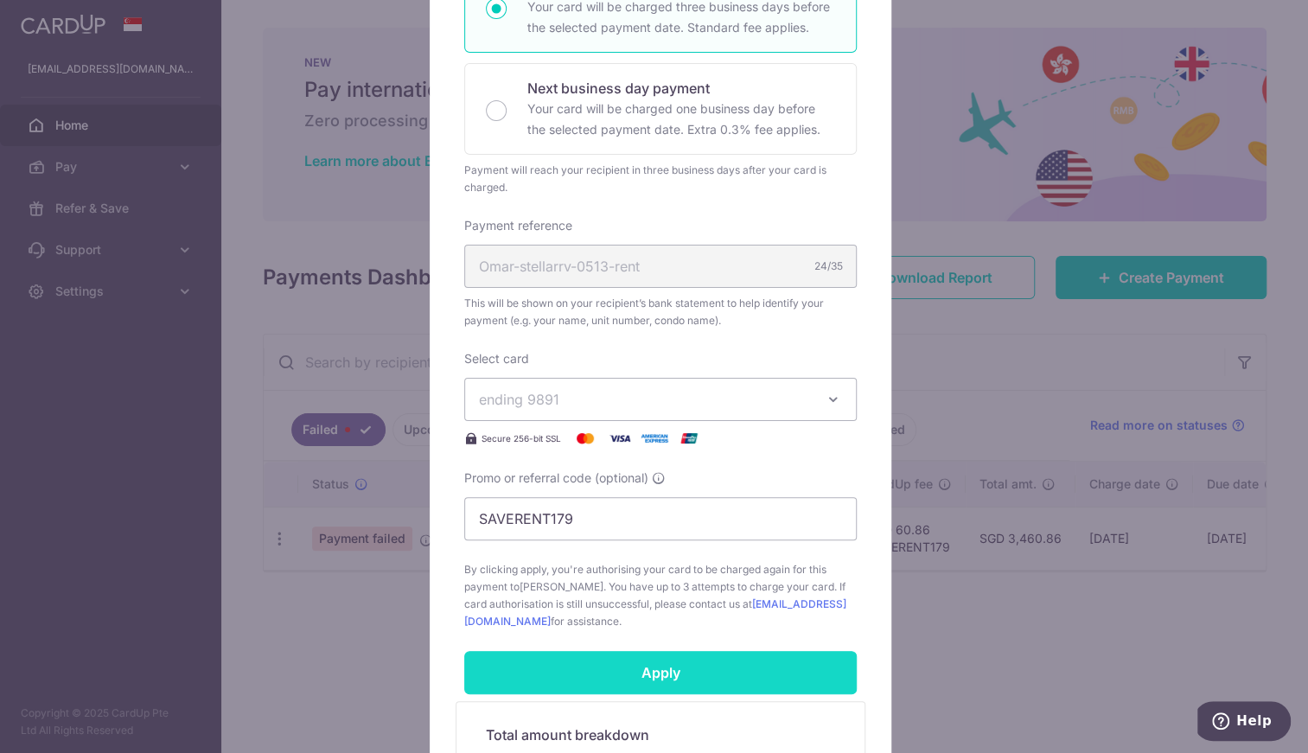
click at [661, 667] on input "Apply" at bounding box center [660, 672] width 393 height 43
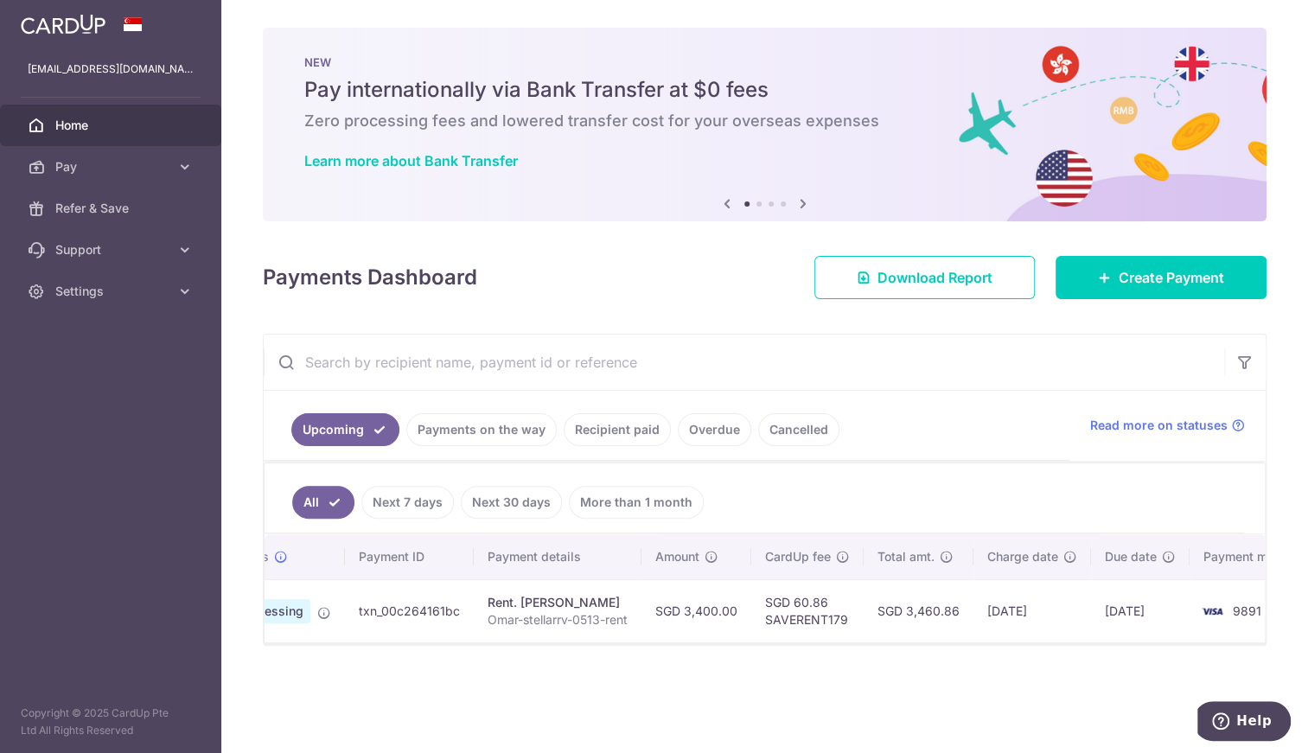
scroll to position [0, 128]
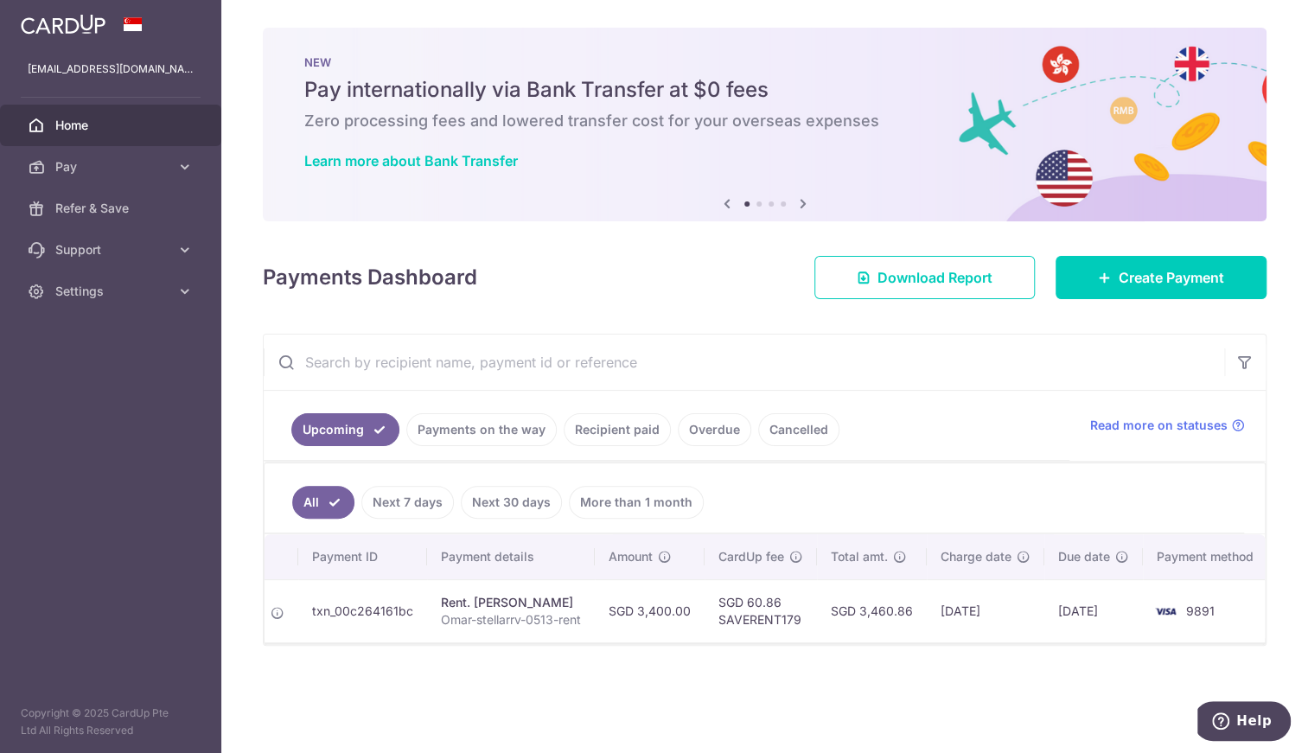
click at [468, 433] on link "Payments on the way" at bounding box center [481, 429] width 150 height 33
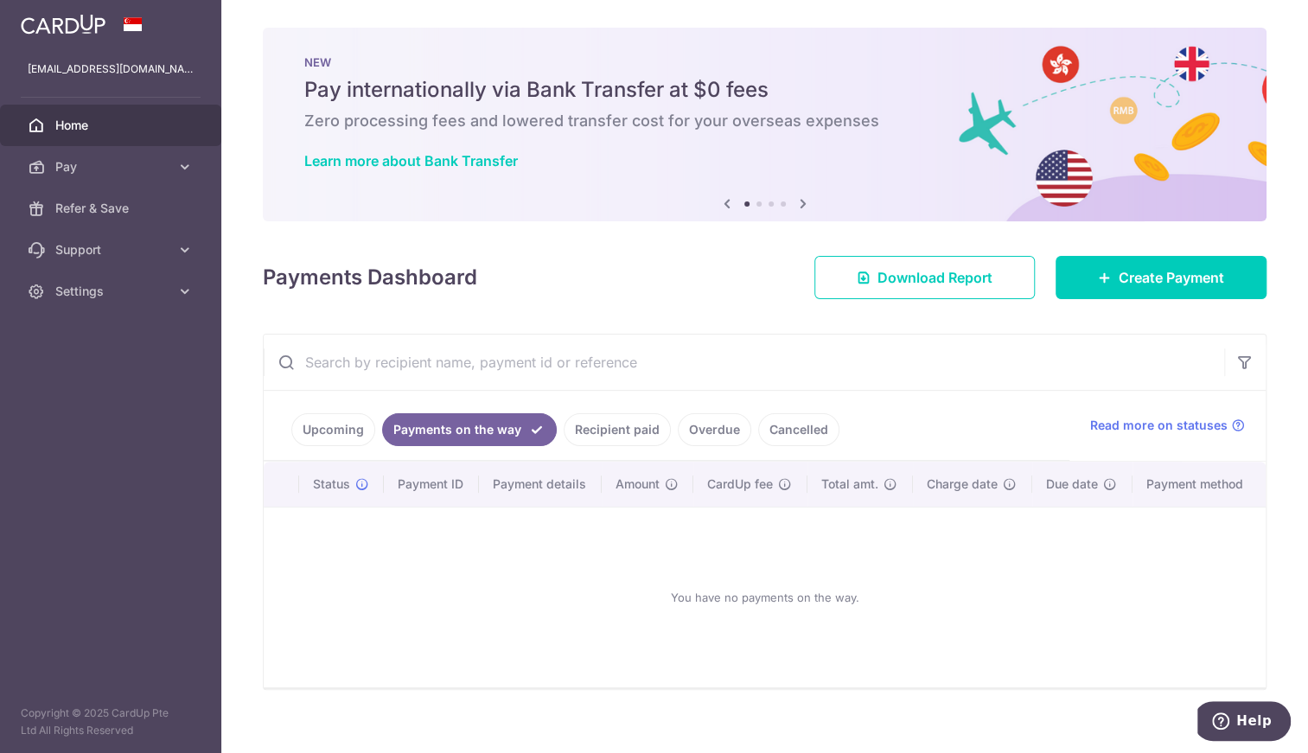
click at [332, 432] on link "Upcoming" at bounding box center [333, 429] width 84 height 33
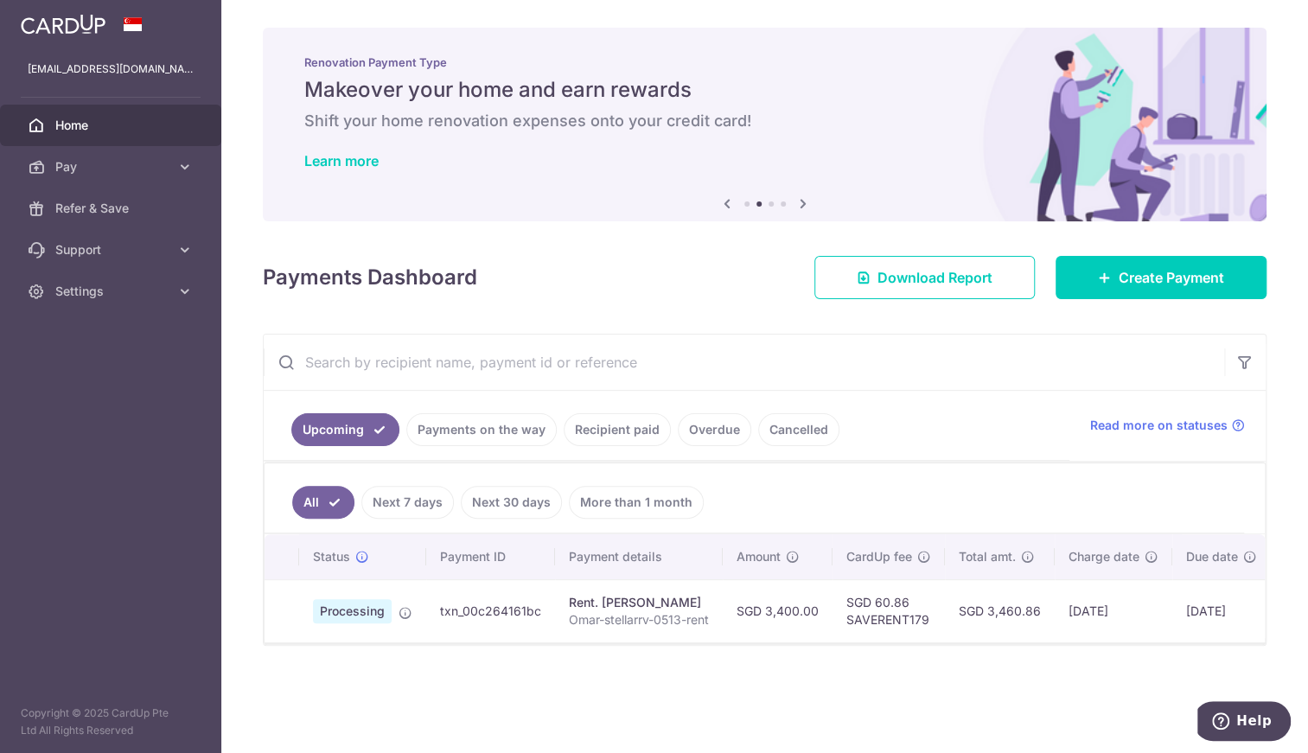
click at [399, 500] on link "Next 7 days" at bounding box center [407, 502] width 93 height 33
click at [312, 501] on link "All" at bounding box center [311, 502] width 38 height 33
click at [387, 502] on link "Next 7 days" at bounding box center [407, 502] width 93 height 33
click at [504, 504] on link "Next 30 days" at bounding box center [511, 502] width 101 height 33
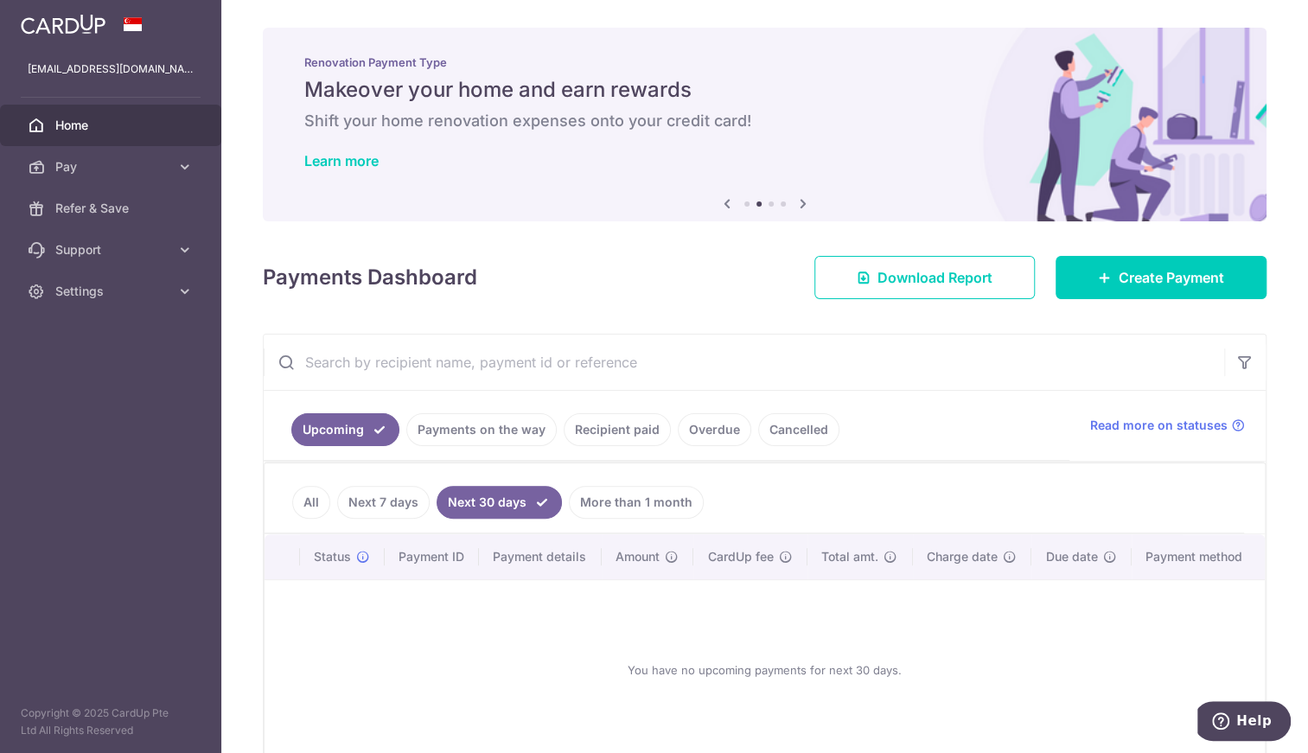
click at [606, 501] on link "More than 1 month" at bounding box center [636, 502] width 135 height 33
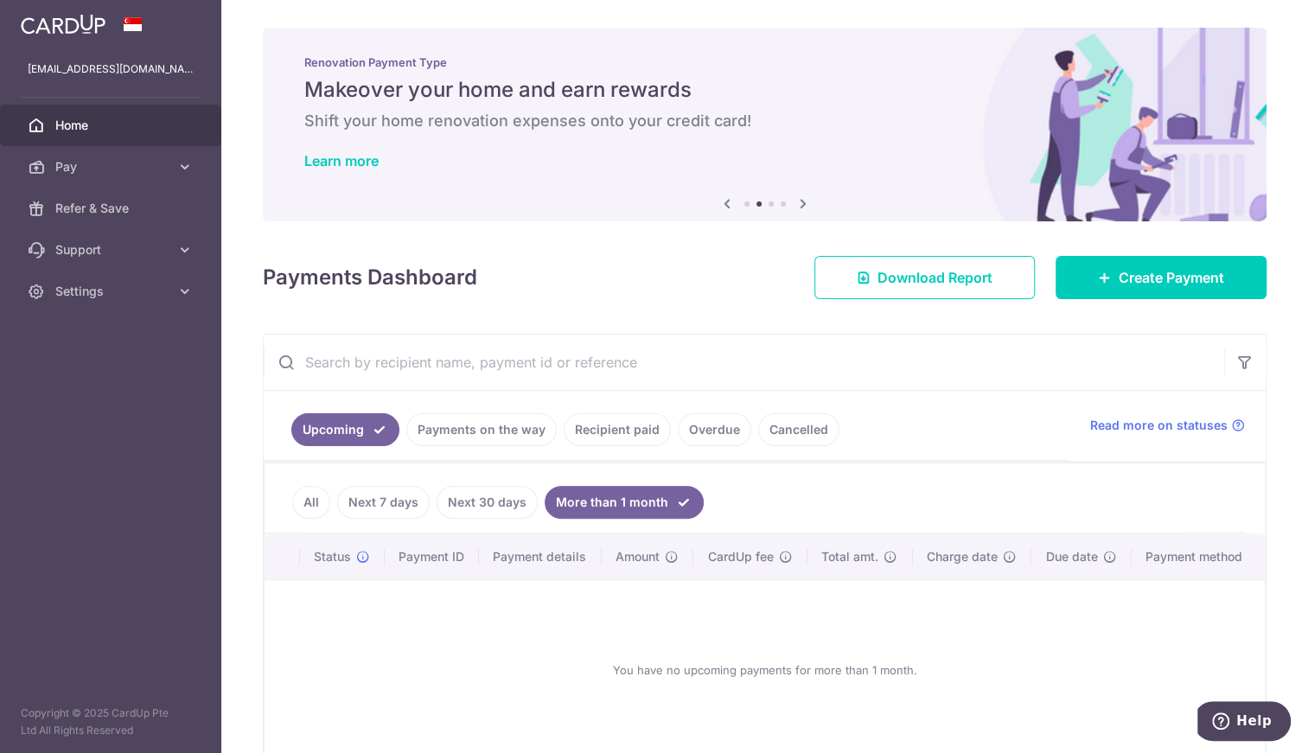
click at [371, 498] on link "Next 7 days" at bounding box center [383, 502] width 93 height 33
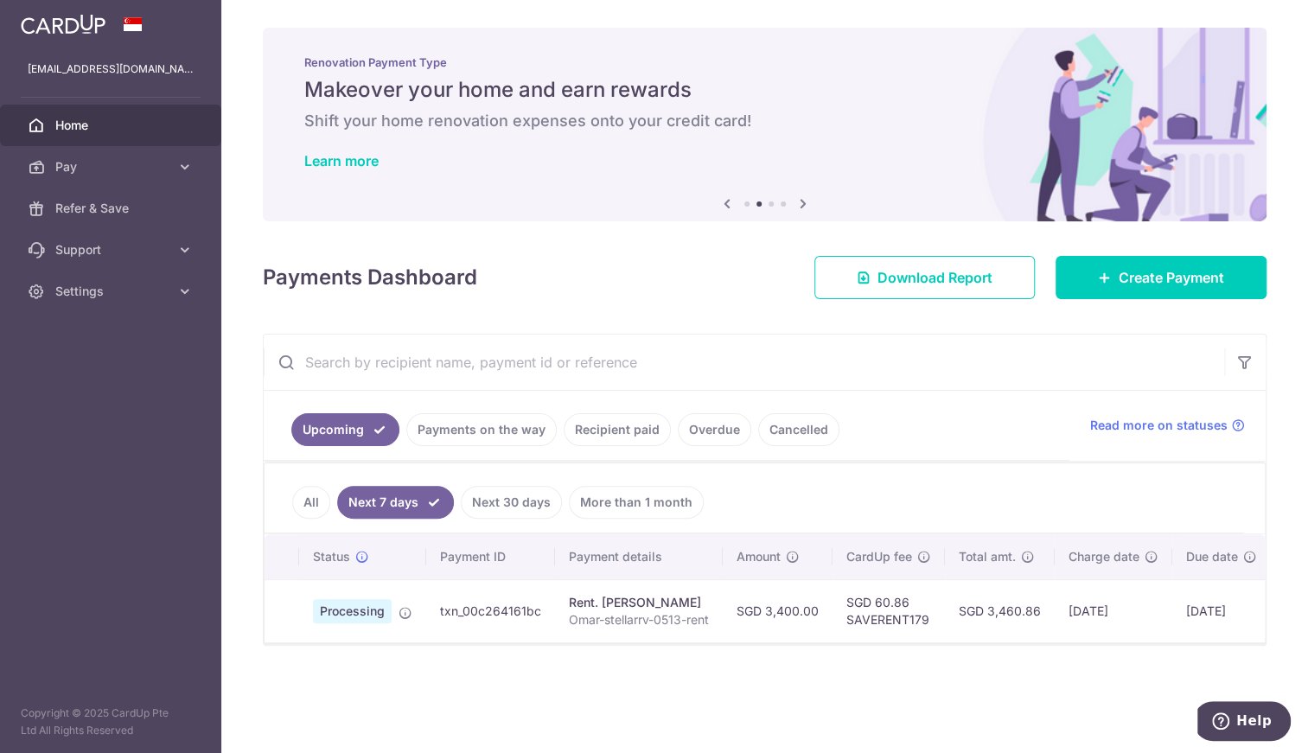
click at [297, 501] on link "All" at bounding box center [311, 502] width 38 height 33
click at [774, 430] on link "Cancelled" at bounding box center [798, 429] width 81 height 33
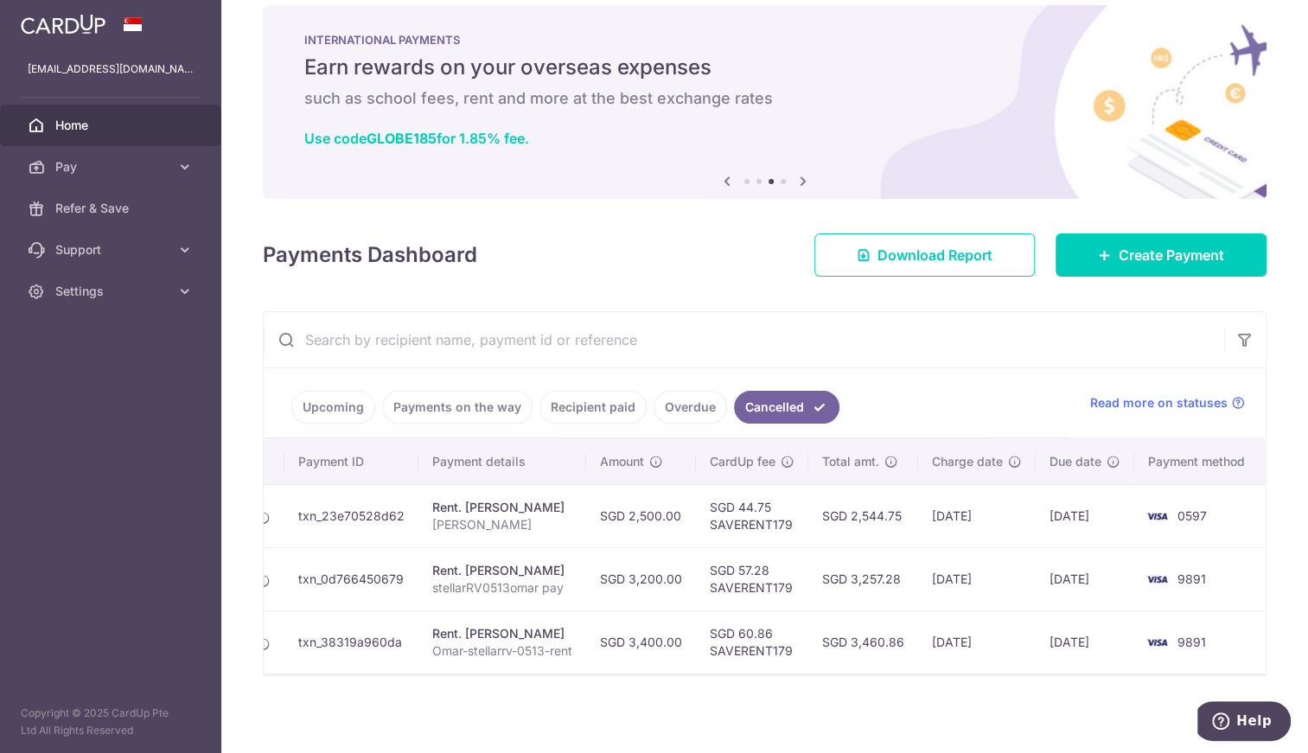
scroll to position [34, 0]
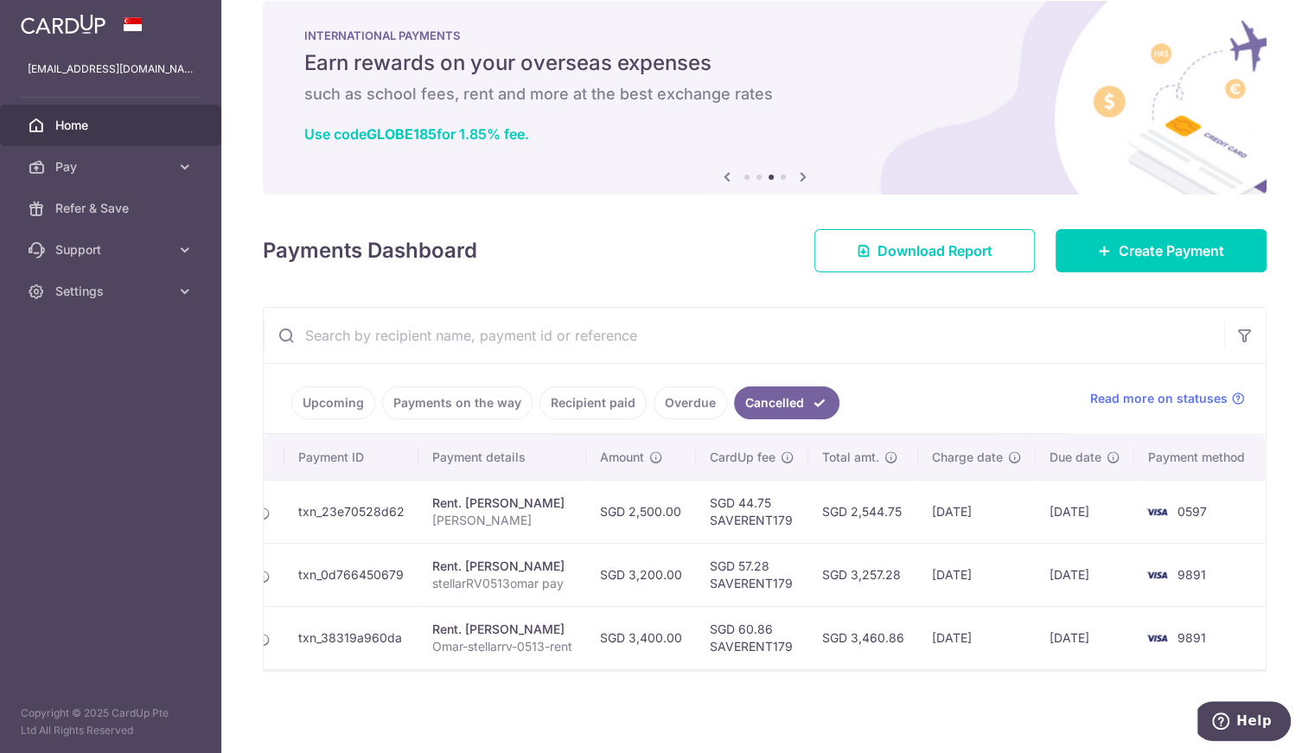
click at [677, 397] on link "Overdue" at bounding box center [690, 402] width 73 height 33
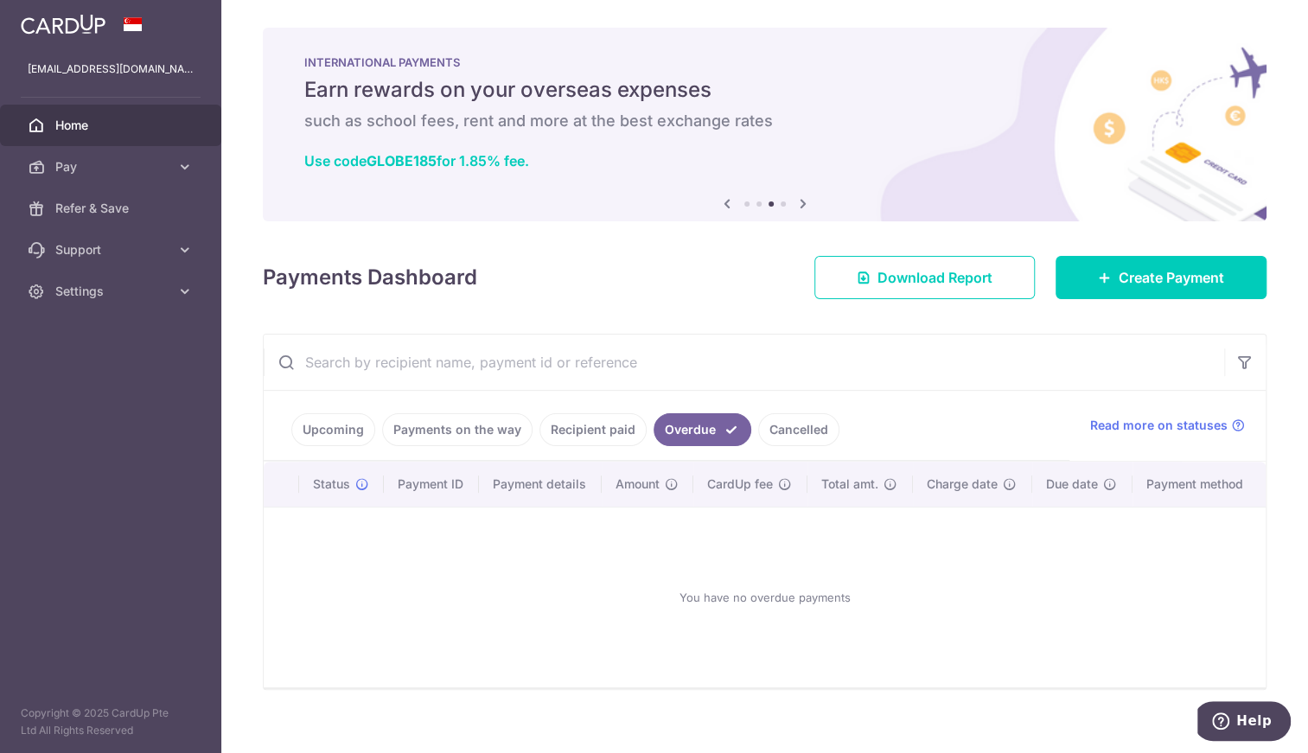
click at [586, 419] on link "Recipient paid" at bounding box center [593, 429] width 107 height 33
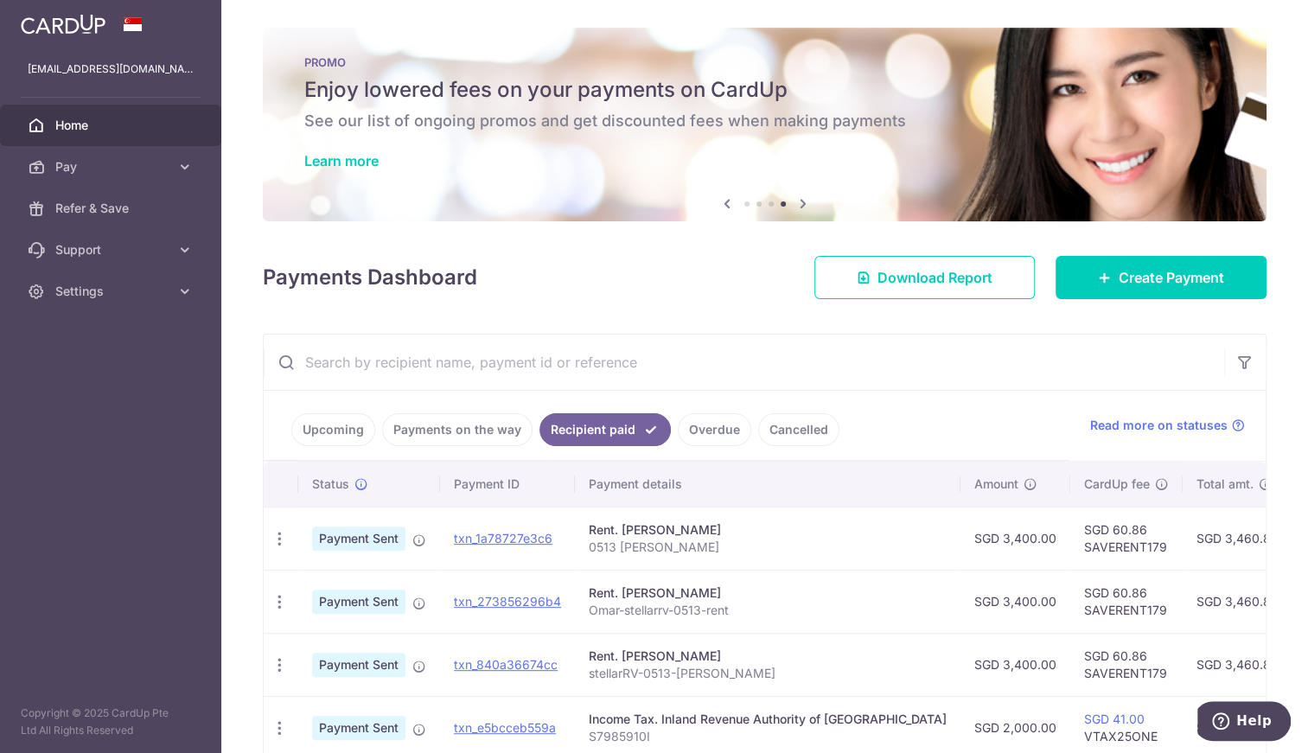
click at [790, 434] on link "Cancelled" at bounding box center [798, 429] width 81 height 33
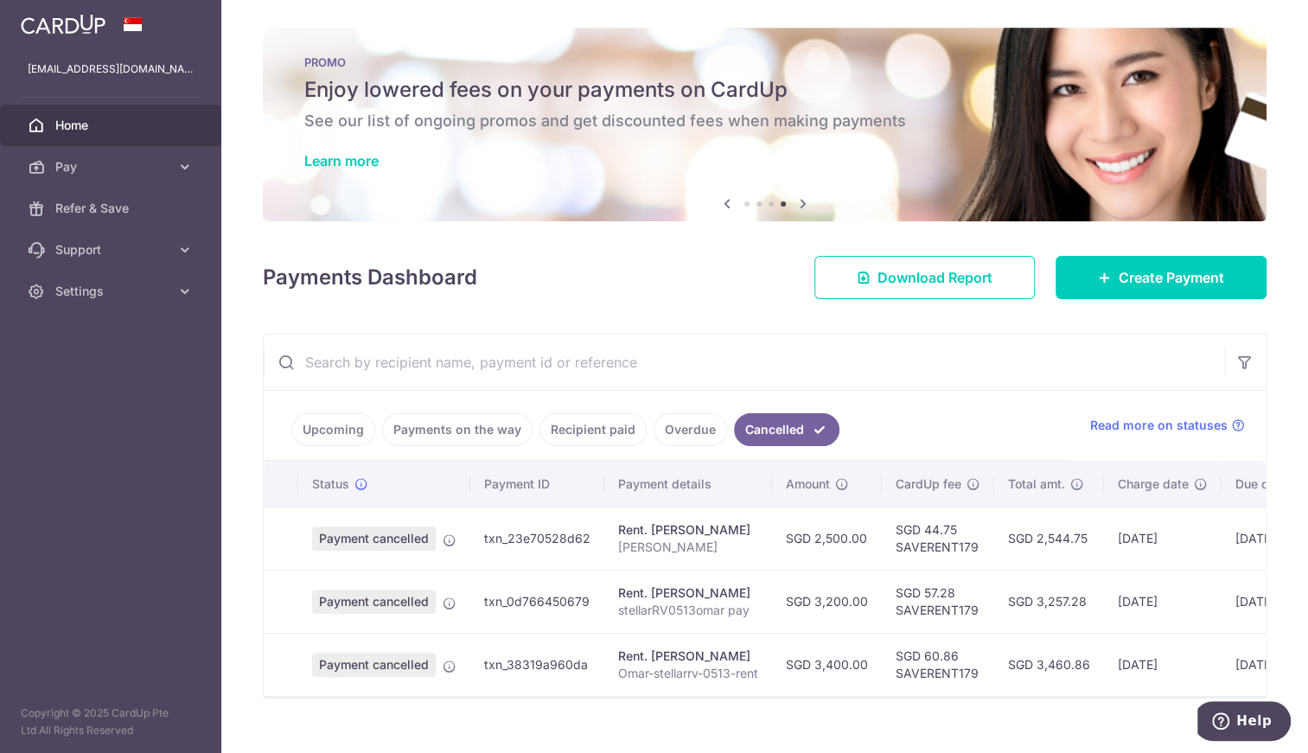
click at [327, 428] on link "Upcoming" at bounding box center [333, 429] width 84 height 33
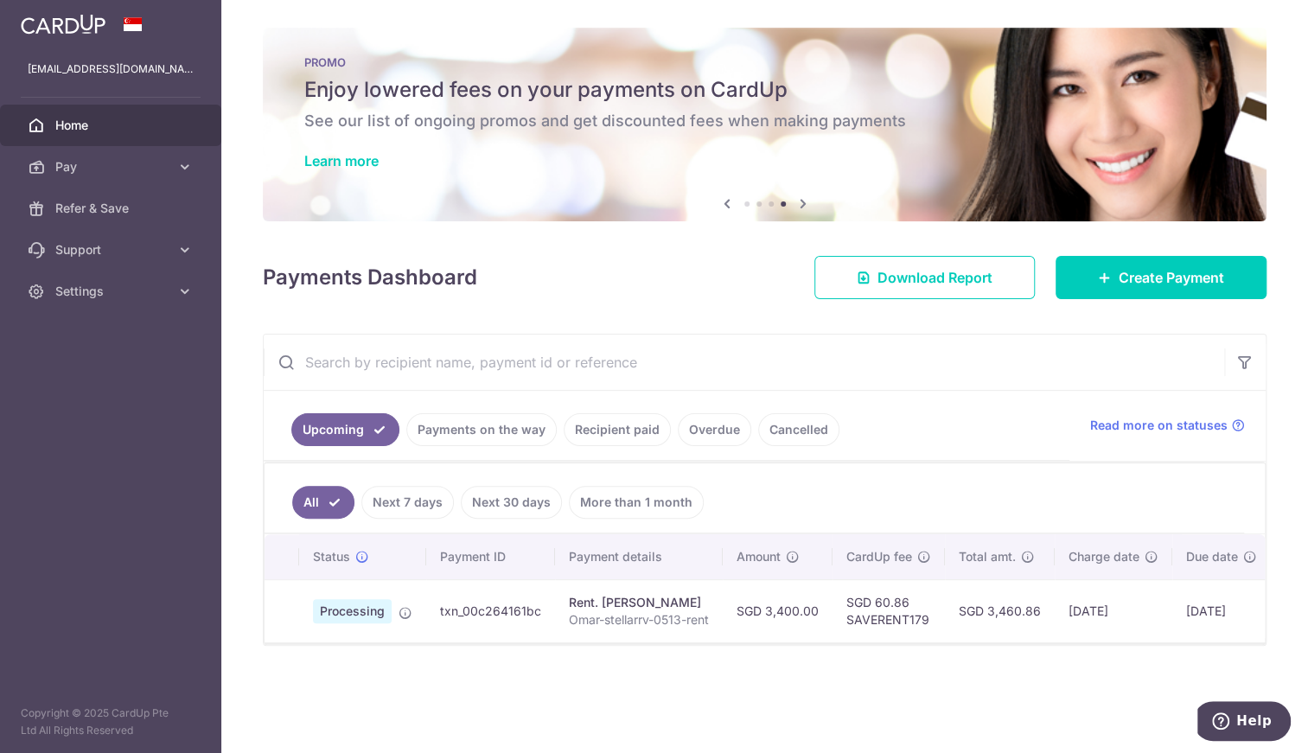
click at [462, 427] on link "Payments on the way" at bounding box center [481, 429] width 150 height 33
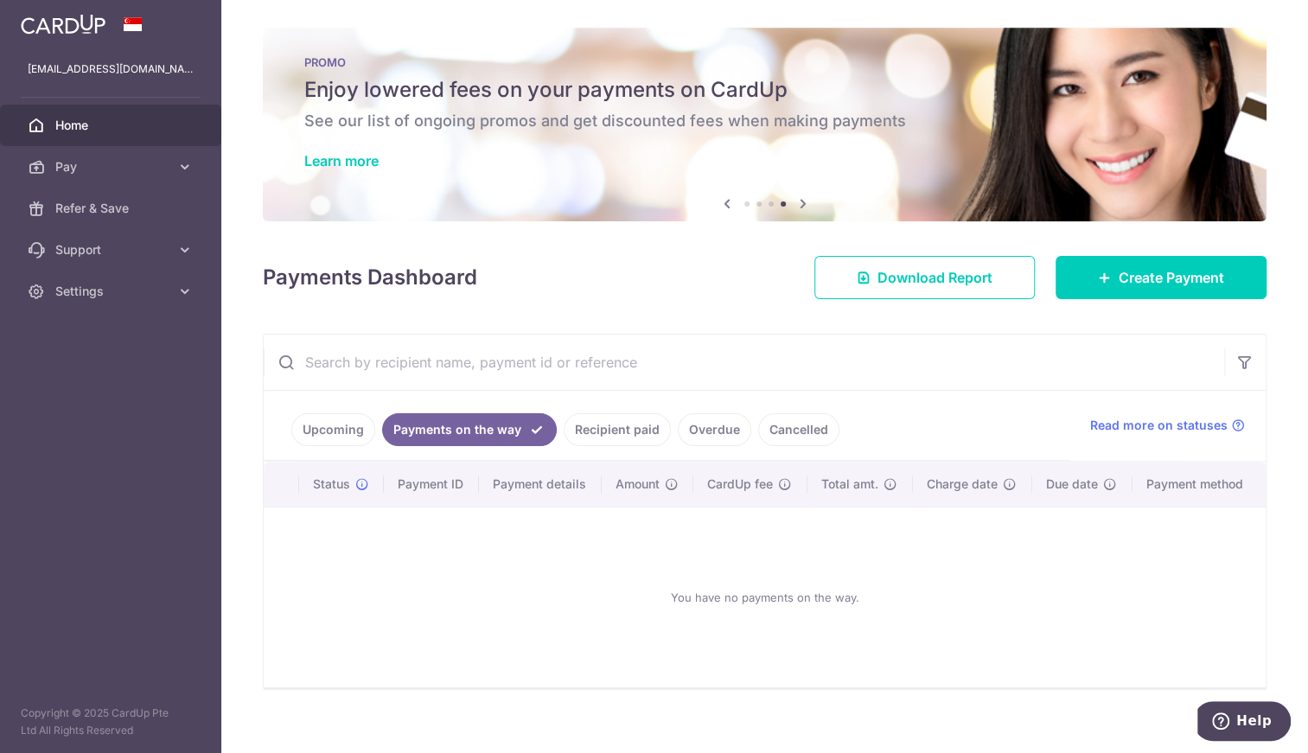
click at [336, 426] on link "Upcoming" at bounding box center [333, 429] width 84 height 33
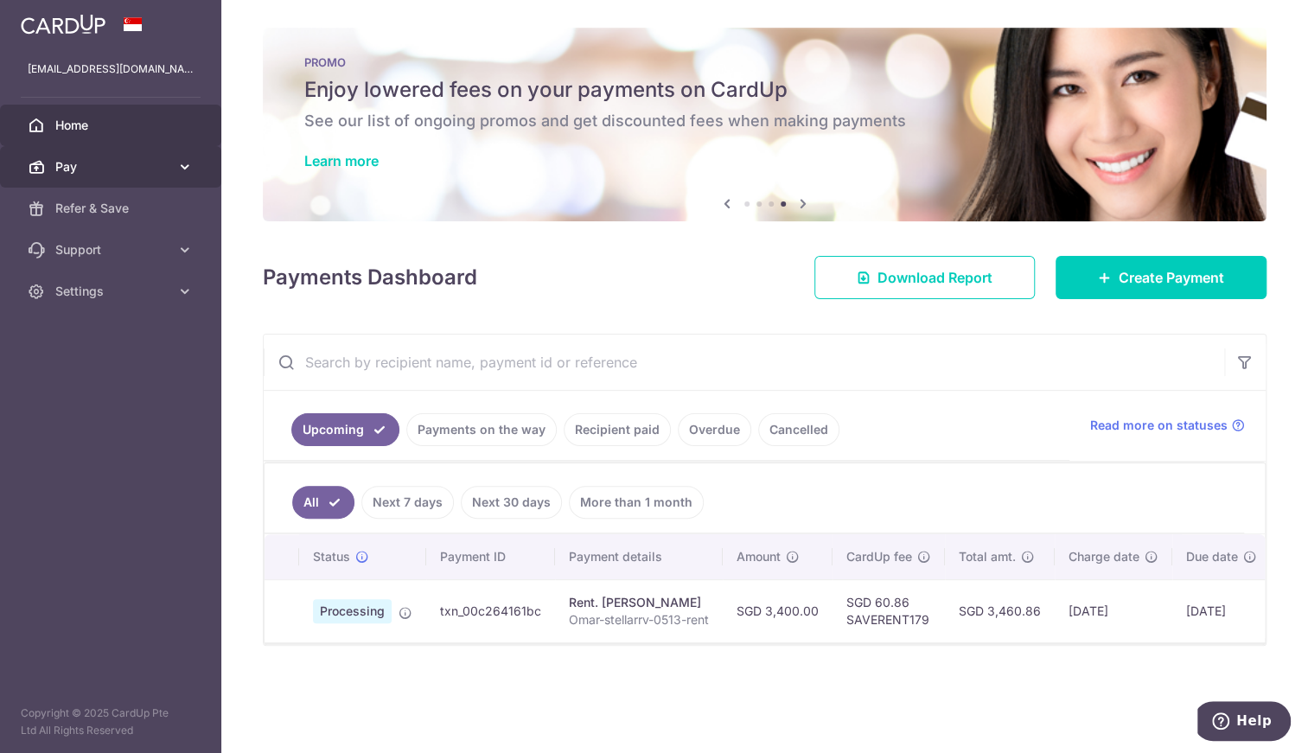
click at [74, 168] on span "Pay" at bounding box center [112, 166] width 114 height 17
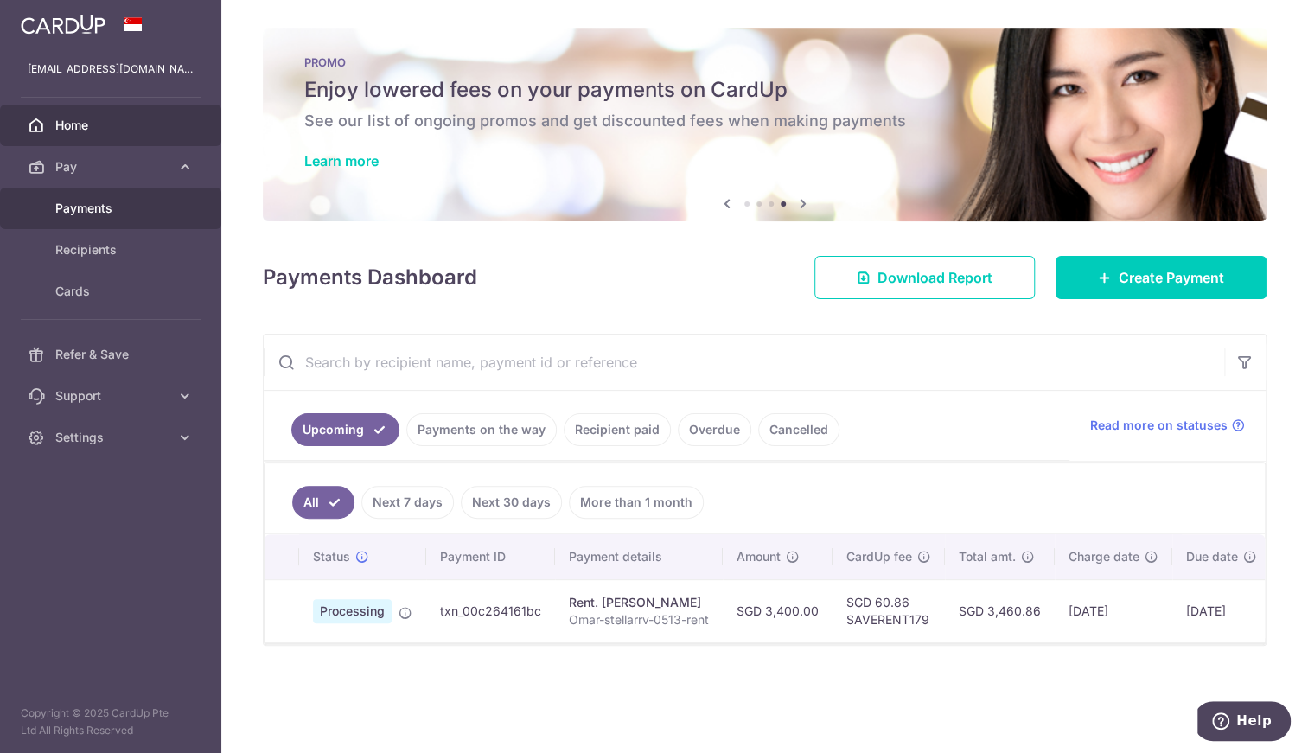
click at [78, 208] on span "Payments" at bounding box center [112, 208] width 114 height 17
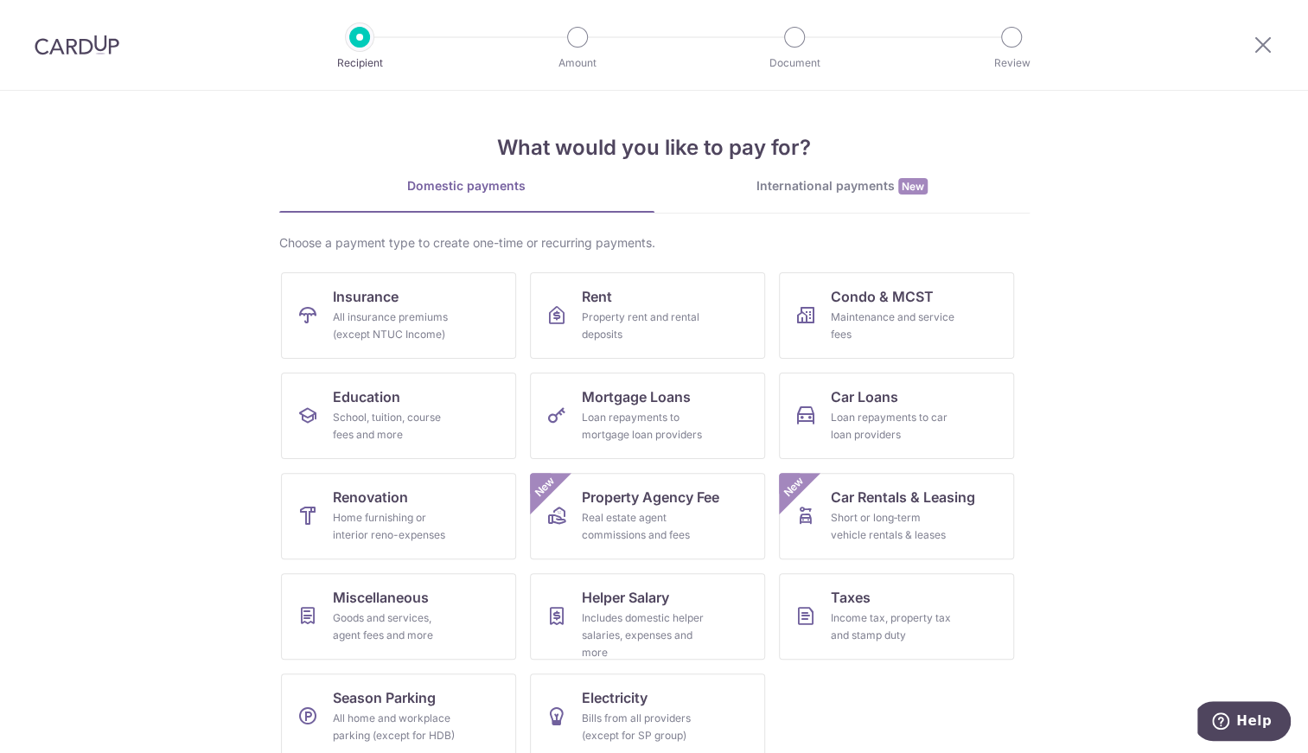
click at [89, 39] on img at bounding box center [77, 45] width 85 height 21
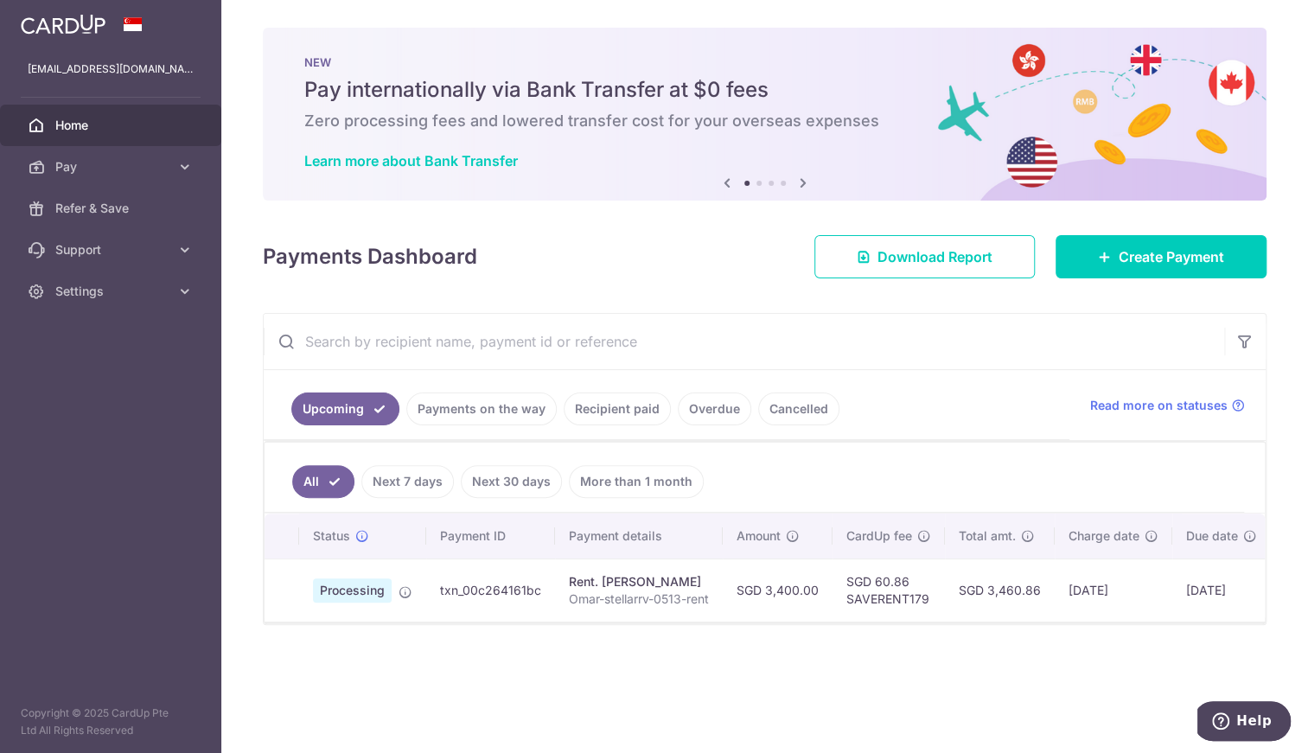
click at [454, 406] on link "Payments on the way" at bounding box center [481, 409] width 150 height 33
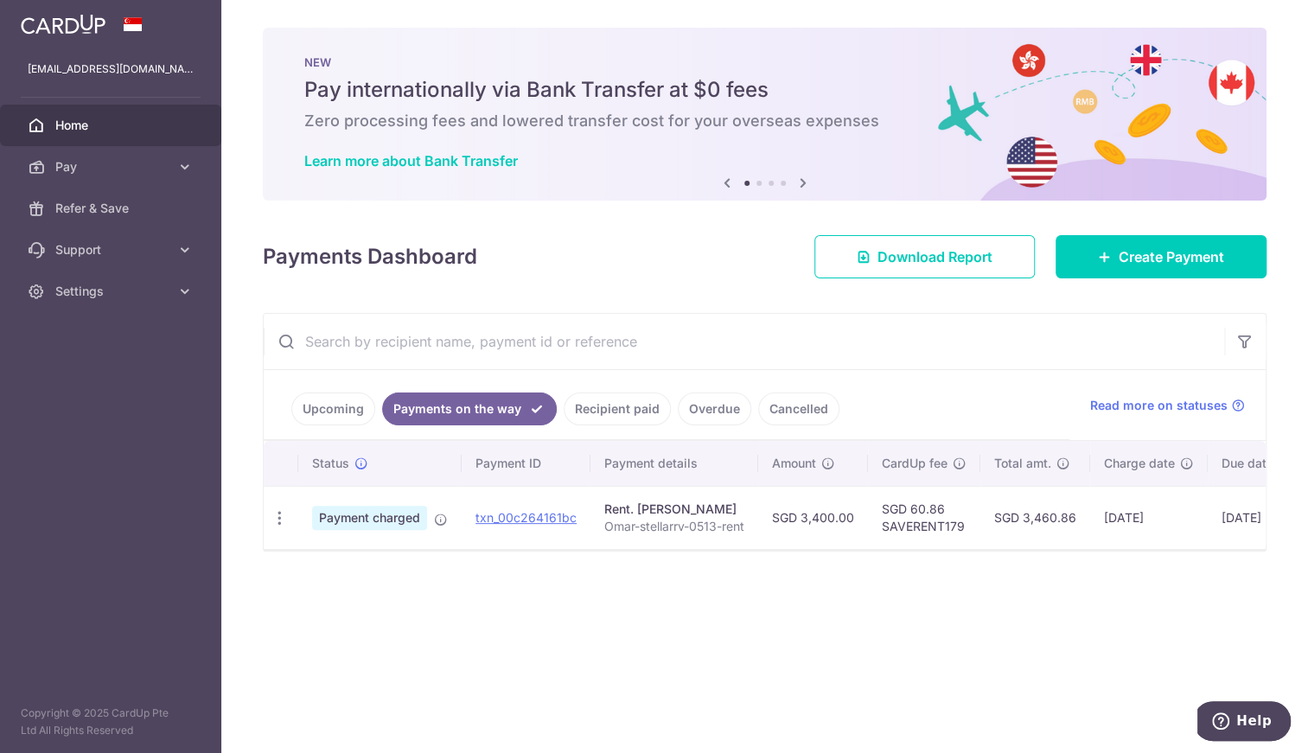
click at [337, 404] on link "Upcoming" at bounding box center [333, 409] width 84 height 33
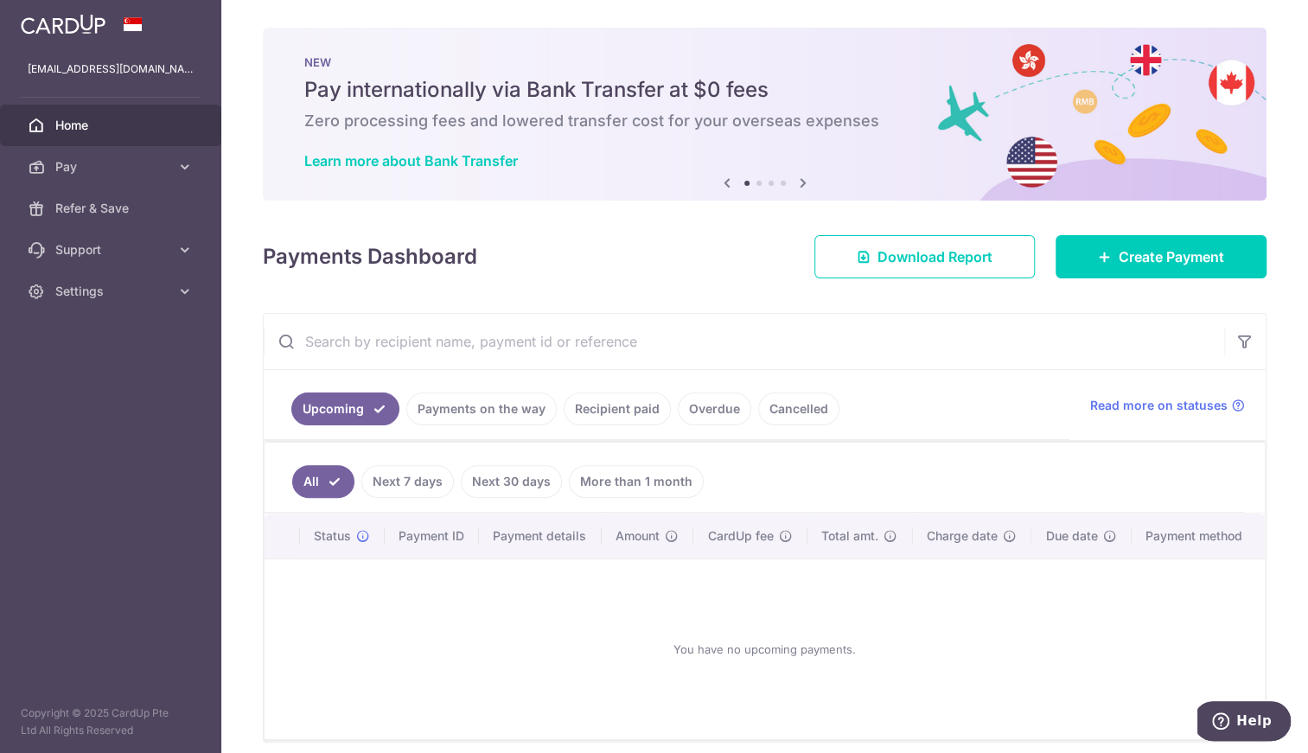
click at [441, 416] on link "Payments on the way" at bounding box center [481, 409] width 150 height 33
